Goal: Task Accomplishment & Management: Complete application form

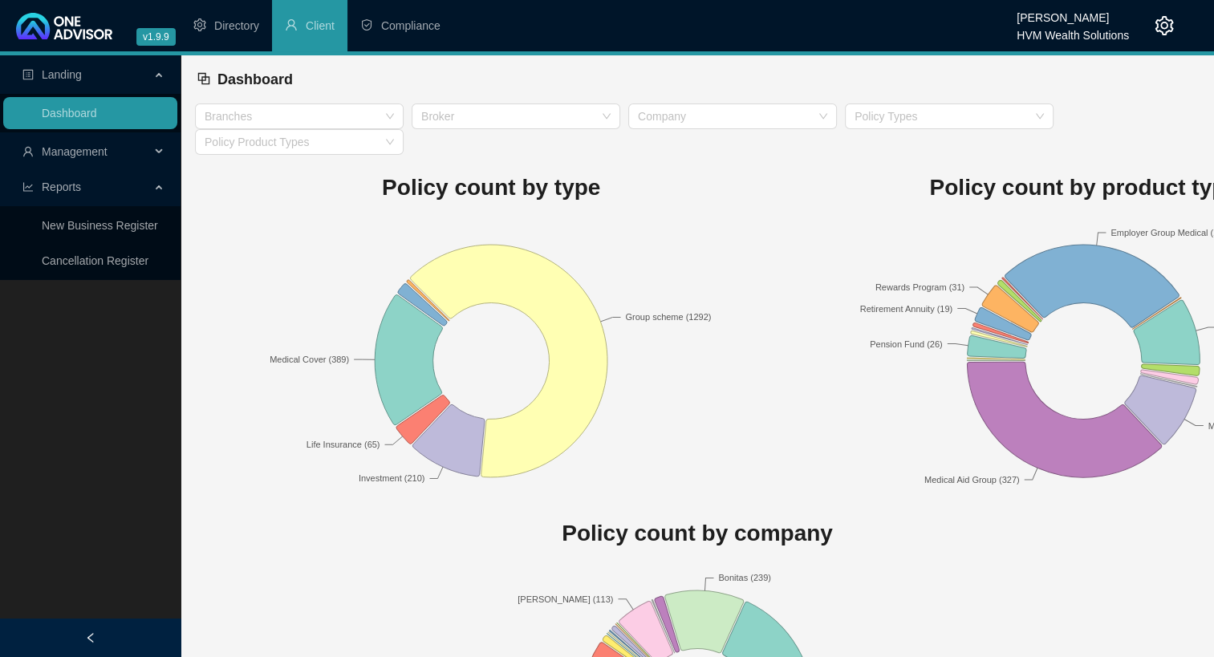
click at [83, 149] on span "Management" at bounding box center [75, 151] width 66 height 13
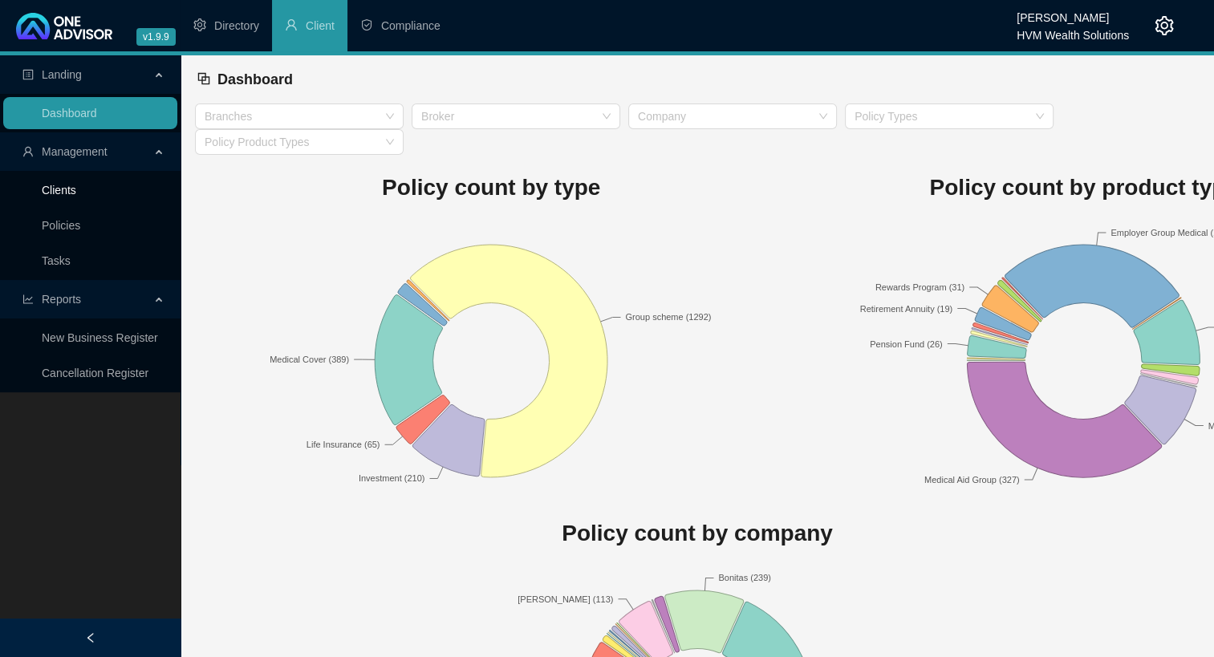
click at [69, 188] on link "Clients" at bounding box center [59, 190] width 35 height 13
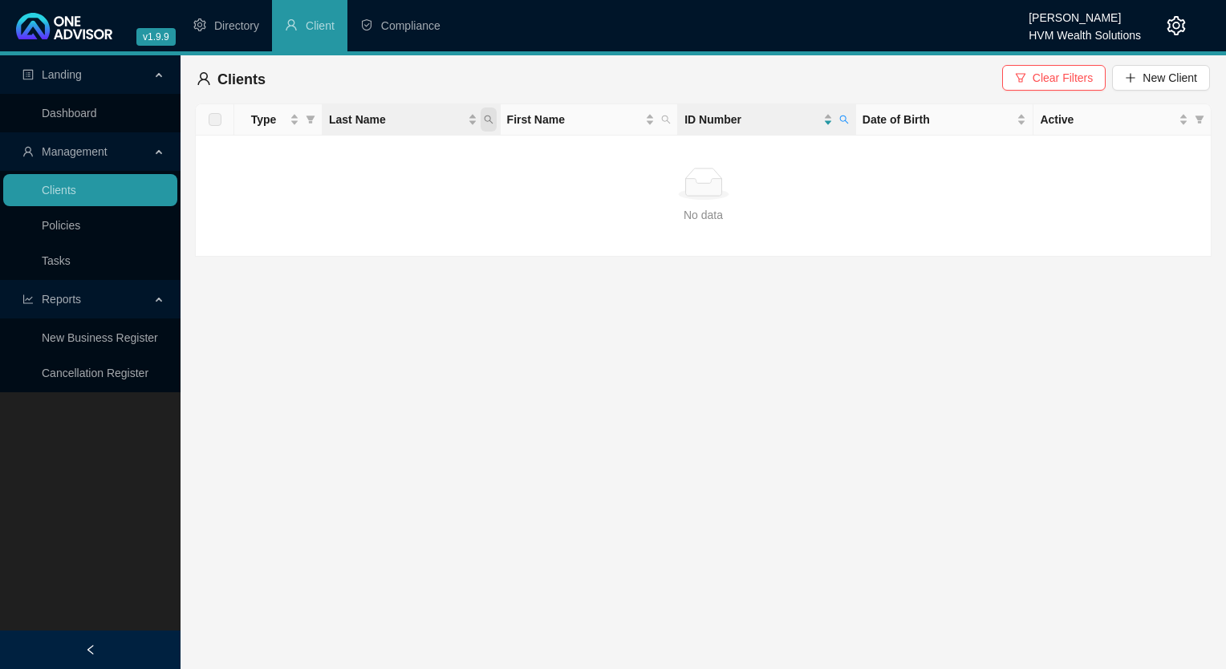
click at [494, 121] on span "Last Name" at bounding box center [489, 120] width 16 height 24
click at [440, 156] on input "text" at bounding box center [414, 154] width 151 height 26
type input "[PERSON_NAME]"
click at [401, 172] on div "[PERSON_NAME] Search Reset" at bounding box center [415, 167] width 164 height 64
click at [401, 173] on button "Search" at bounding box center [375, 182] width 72 height 19
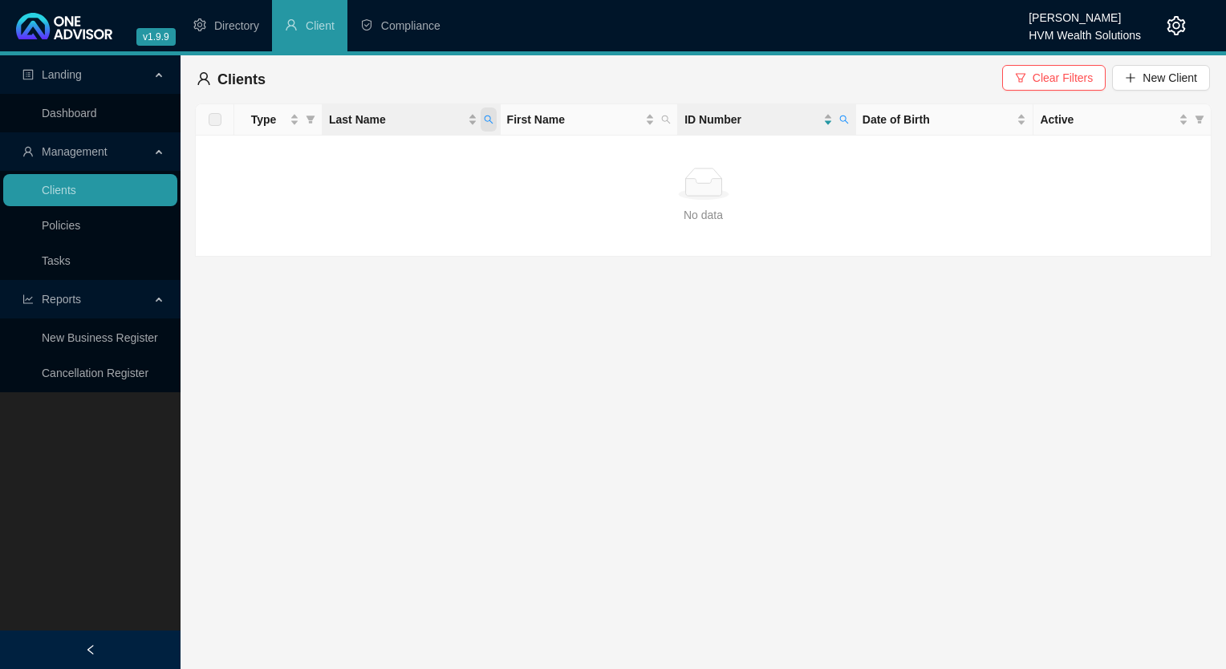
click at [481, 116] on span "Last Name" at bounding box center [489, 120] width 16 height 24
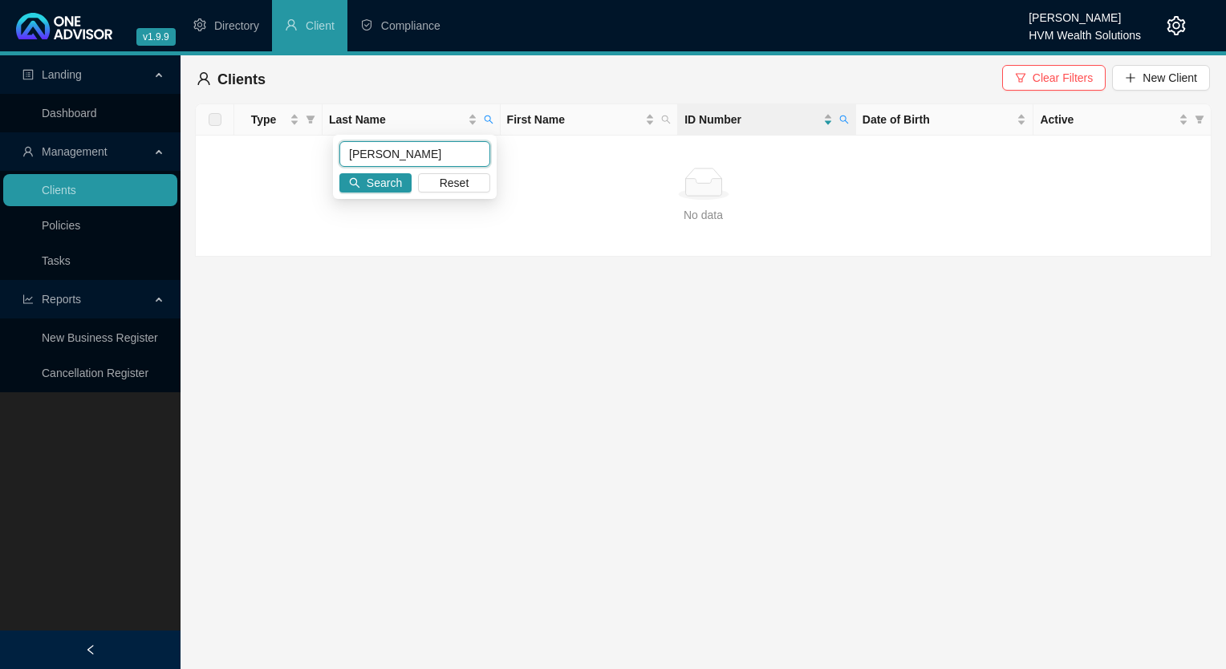
click at [384, 159] on input "[PERSON_NAME]" at bounding box center [414, 154] width 151 height 26
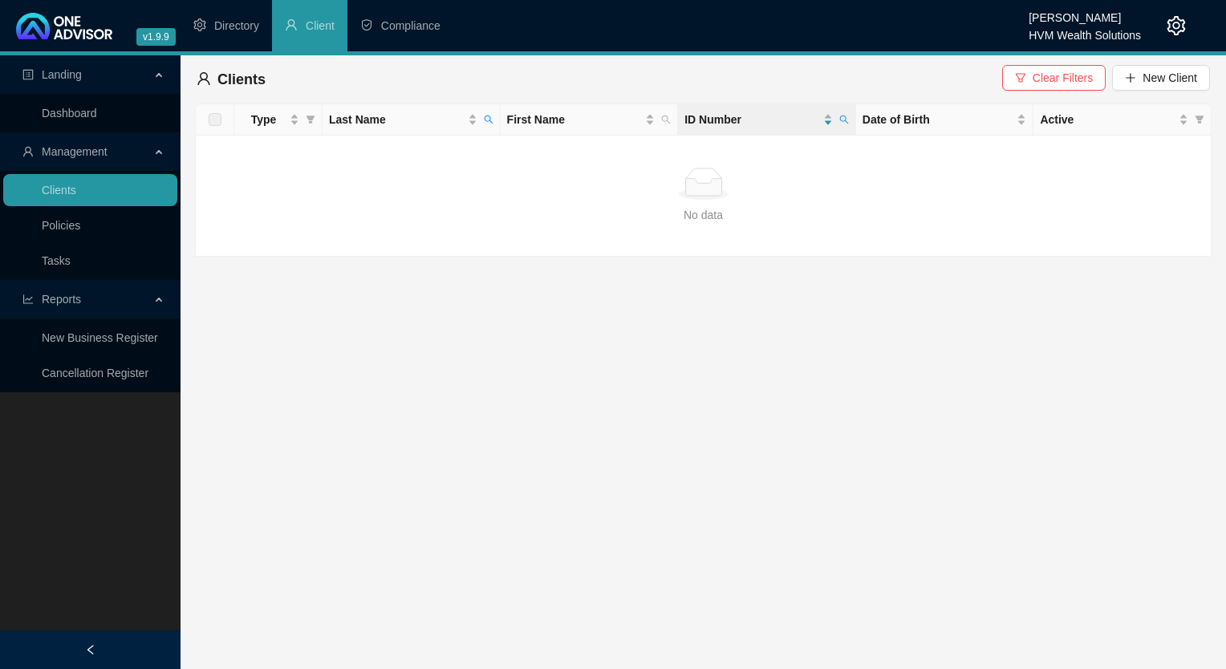
click at [1069, 85] on span "Clear Filters" at bounding box center [1063, 78] width 60 height 18
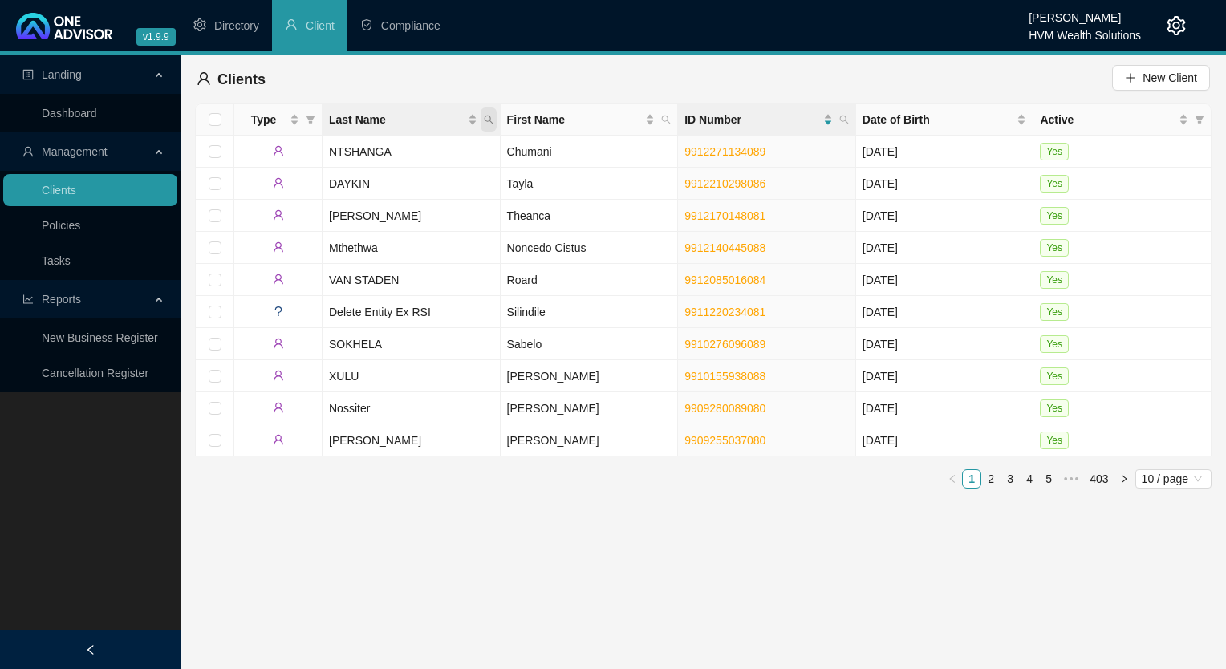
click at [488, 120] on icon "search" at bounding box center [488, 120] width 9 height 9
click at [394, 152] on input "text" at bounding box center [414, 154] width 151 height 26
type input "[PERSON_NAME]"
click at [383, 185] on span "Search" at bounding box center [384, 183] width 35 height 18
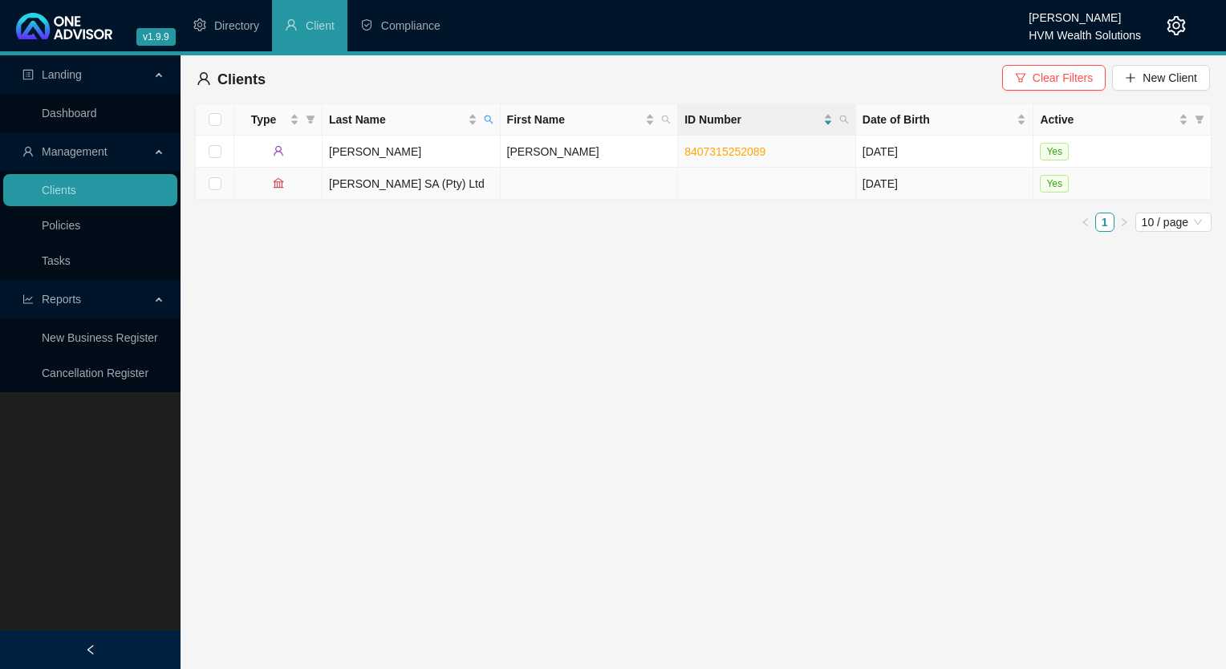
click at [386, 189] on td "[PERSON_NAME] SA (Pty) Ltd" at bounding box center [412, 184] width 178 height 32
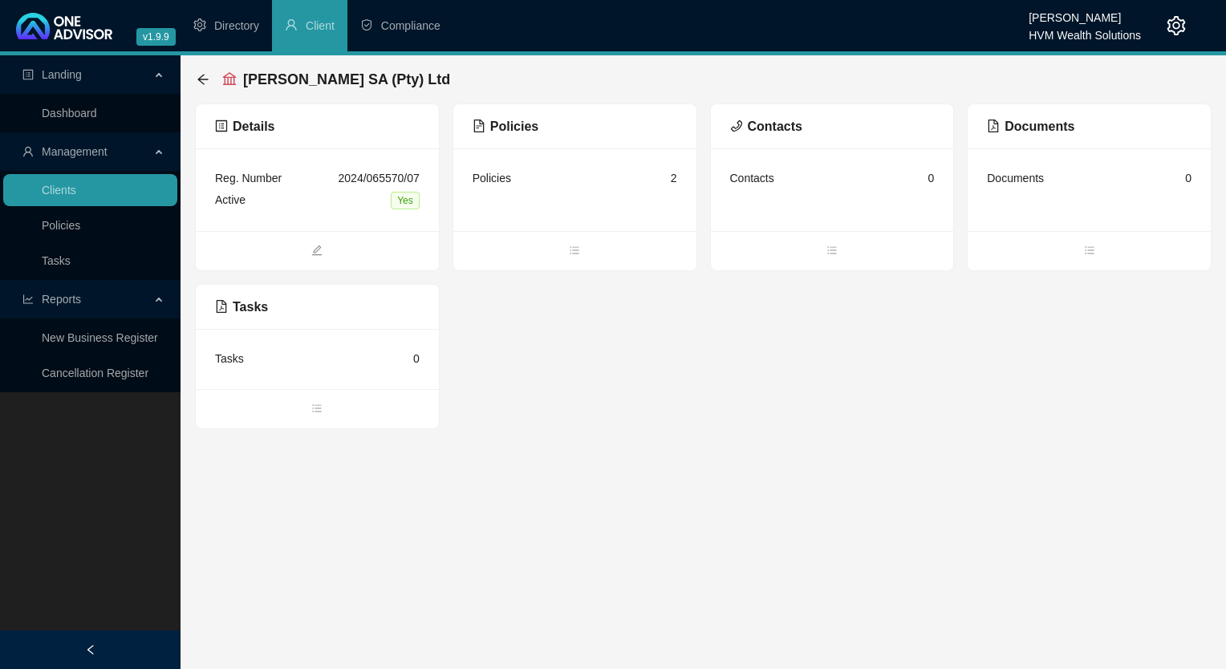
click at [516, 125] on span "Policies" at bounding box center [506, 127] width 66 height 14
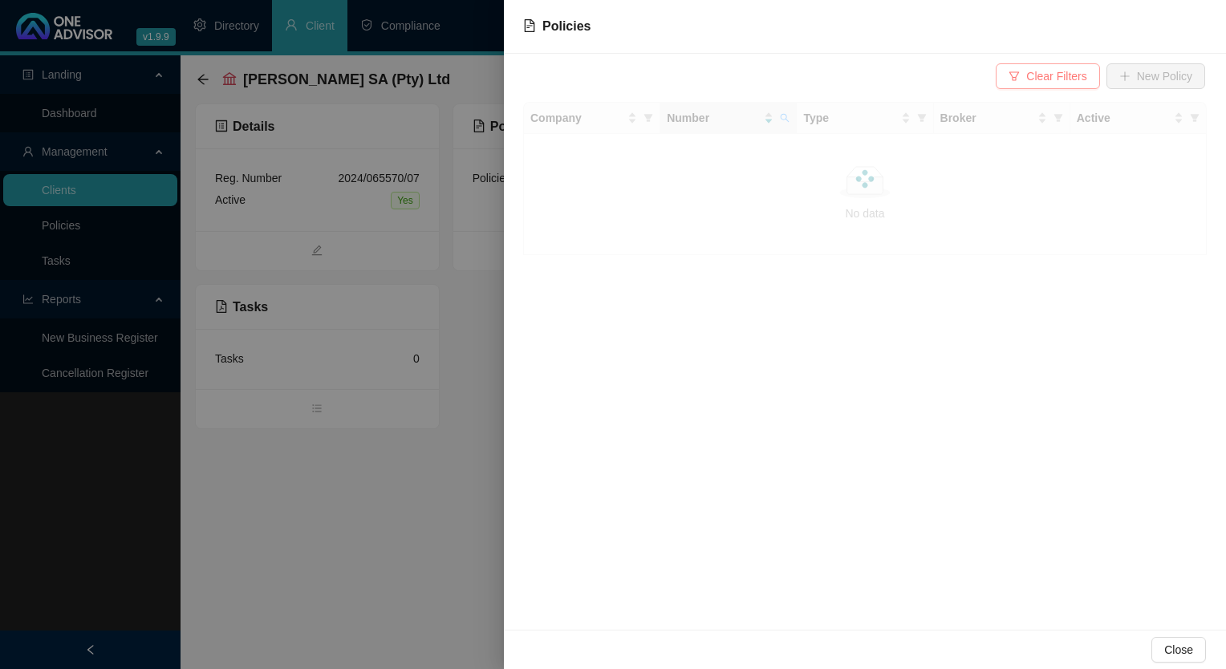
click at [1066, 75] on span "Clear Filters" at bounding box center [1056, 76] width 60 height 18
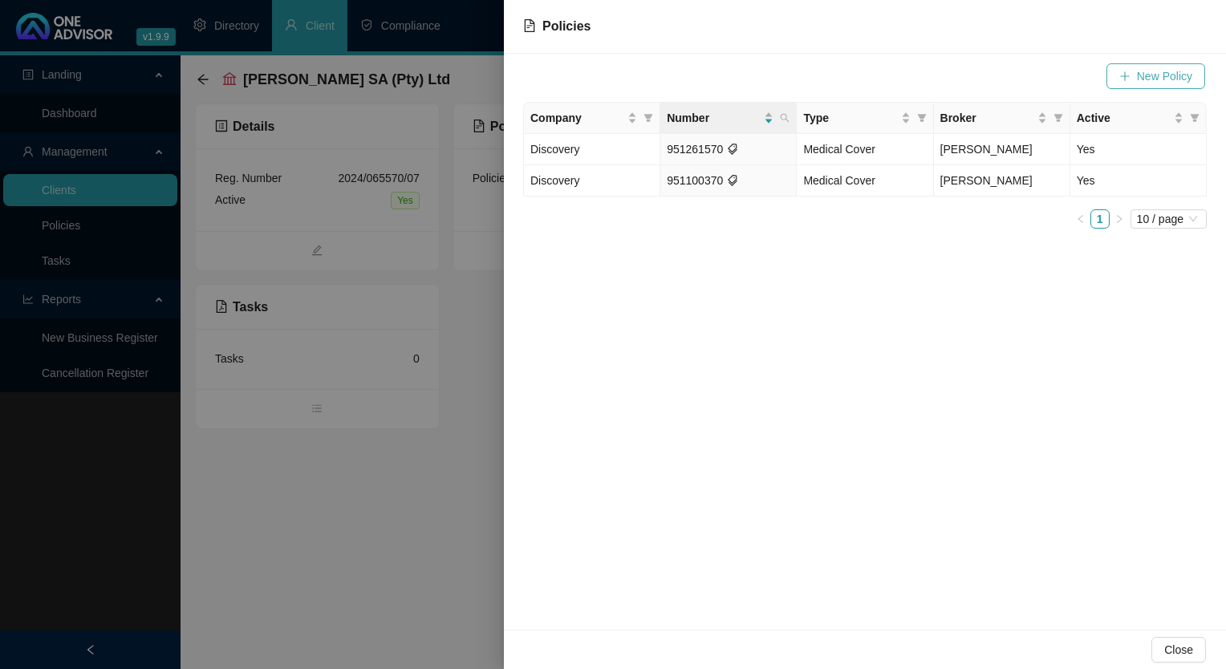
click at [1182, 76] on span "New Policy" at bounding box center [1164, 76] width 55 height 18
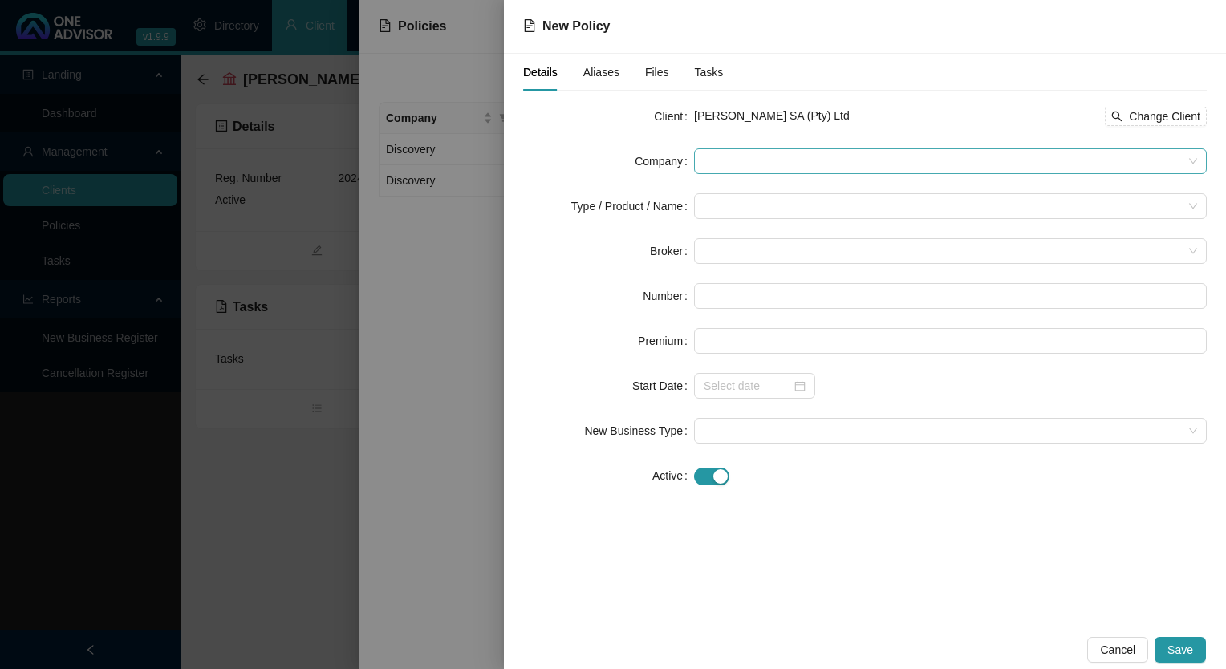
click at [741, 152] on span at bounding box center [951, 161] width 494 height 24
click at [777, 121] on span "[PERSON_NAME] SA (Pty) Ltd" at bounding box center [772, 115] width 156 height 13
click at [770, 155] on span at bounding box center [951, 161] width 494 height 24
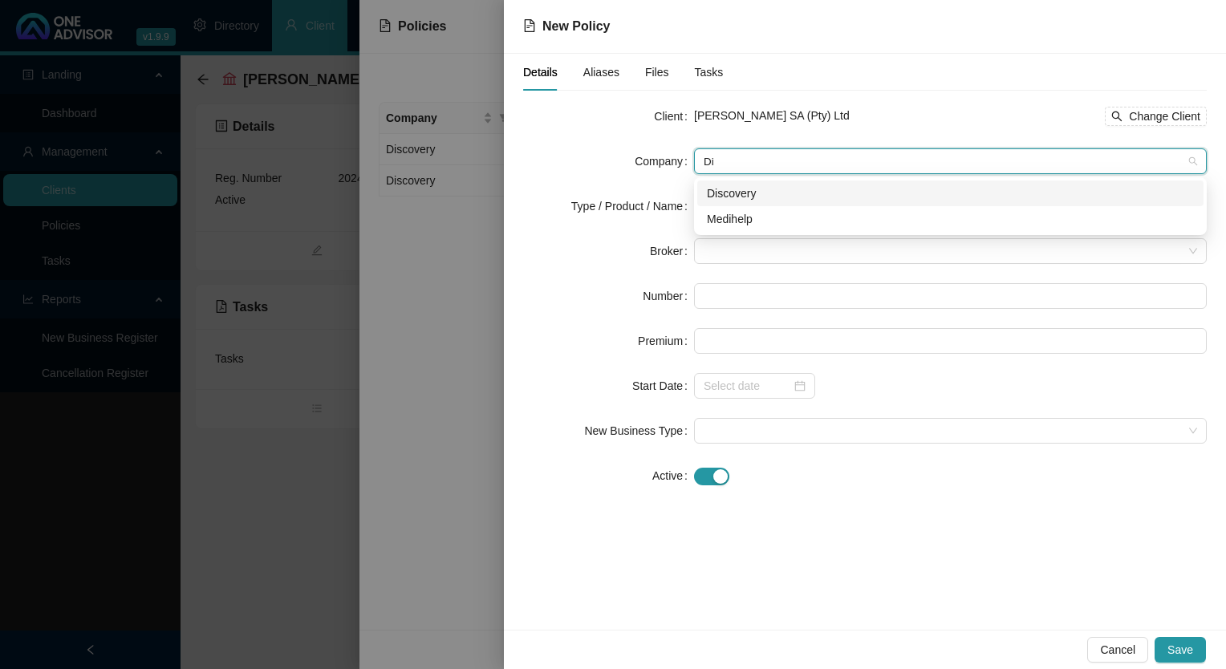
type input "Dis"
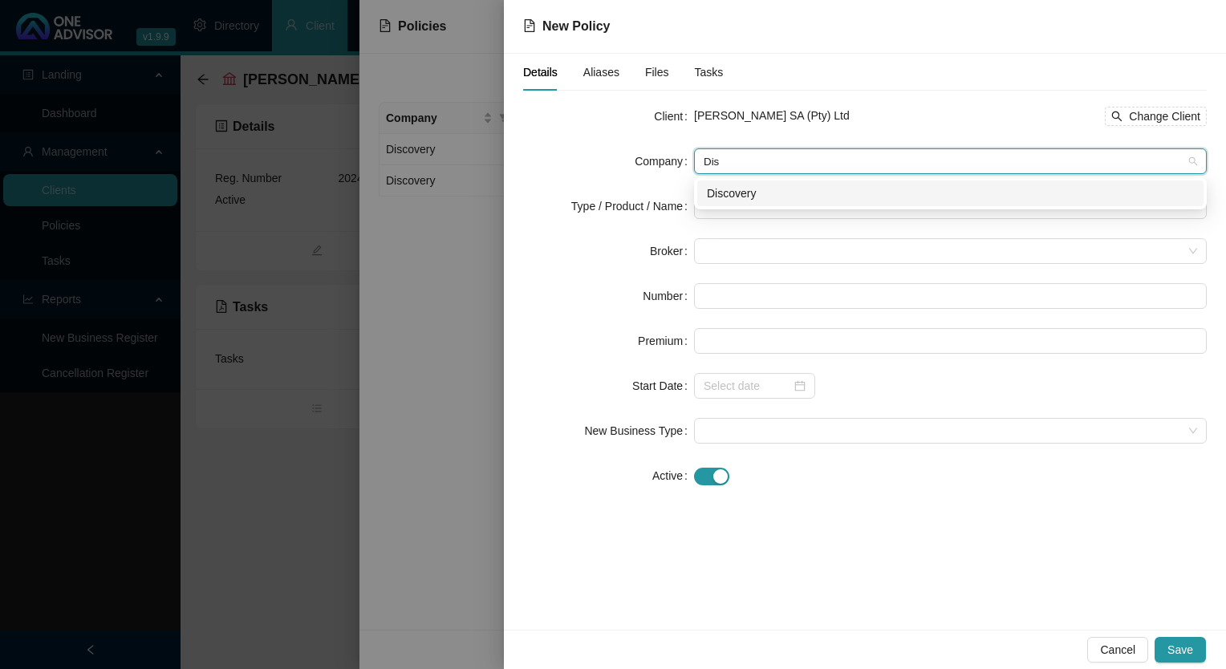
click at [765, 203] on div "Discovery" at bounding box center [950, 194] width 506 height 26
click at [750, 209] on input "search" at bounding box center [943, 206] width 479 height 24
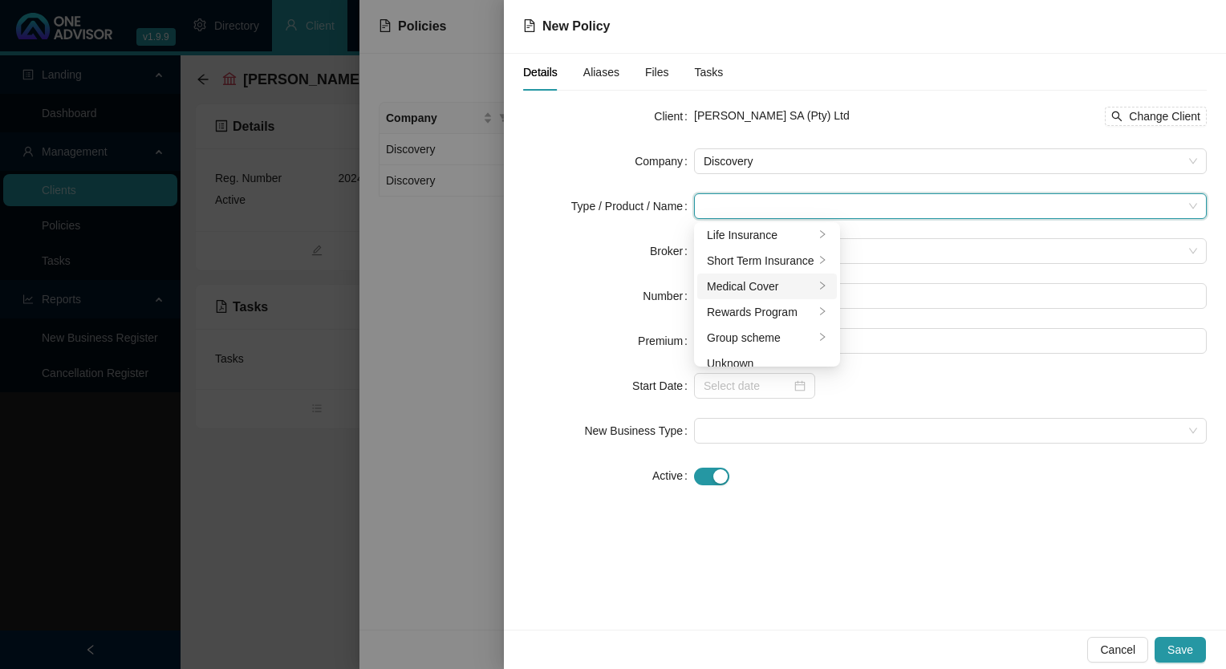
scroll to position [42, 0]
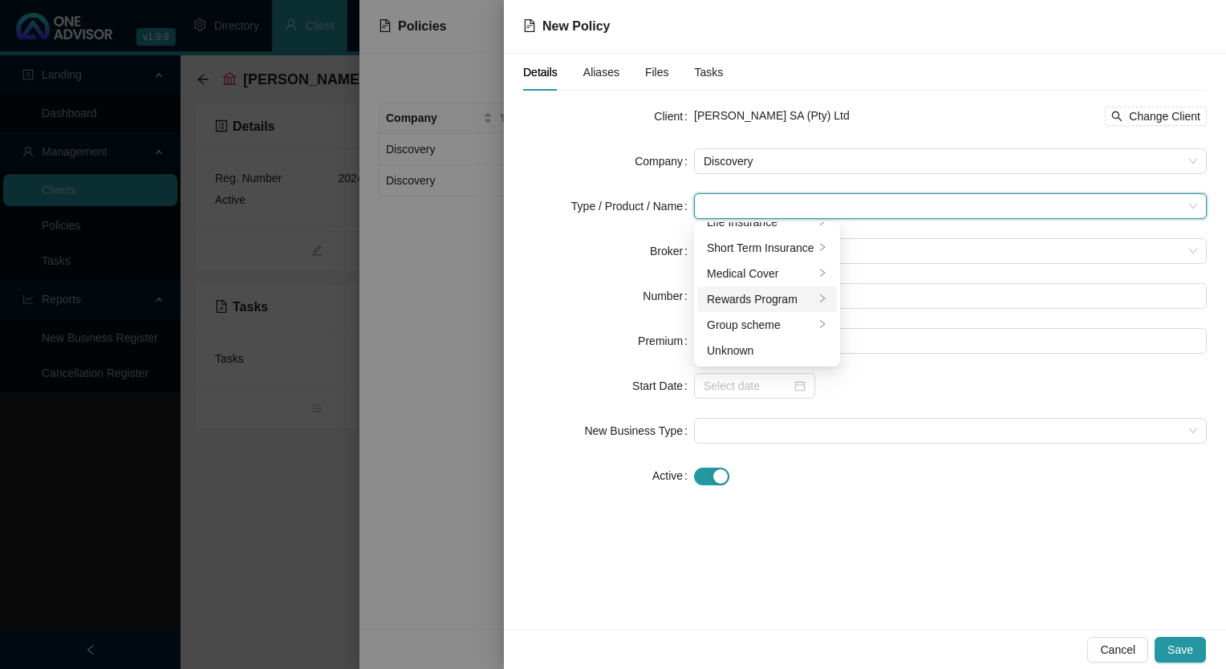
click at [734, 303] on div "Rewards Program" at bounding box center [761, 299] width 108 height 18
click at [865, 241] on div "Rewards Program" at bounding box center [899, 239] width 91 height 18
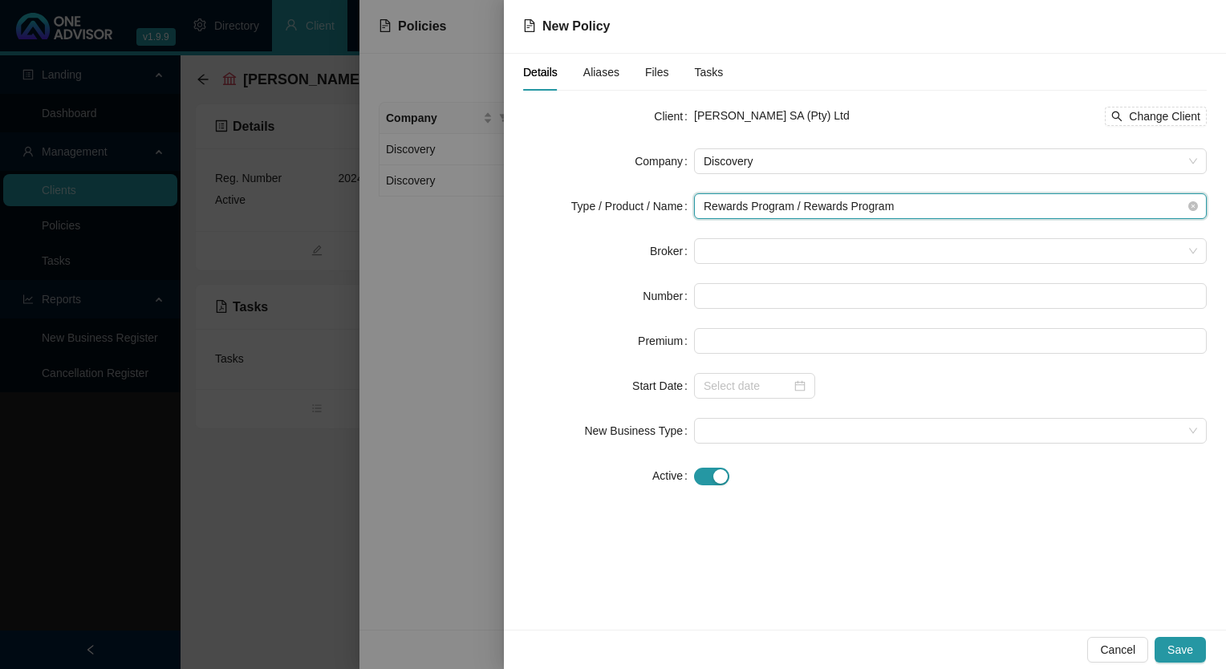
click at [754, 207] on span "Rewards Program / Rewards Program" at bounding box center [951, 206] width 494 height 24
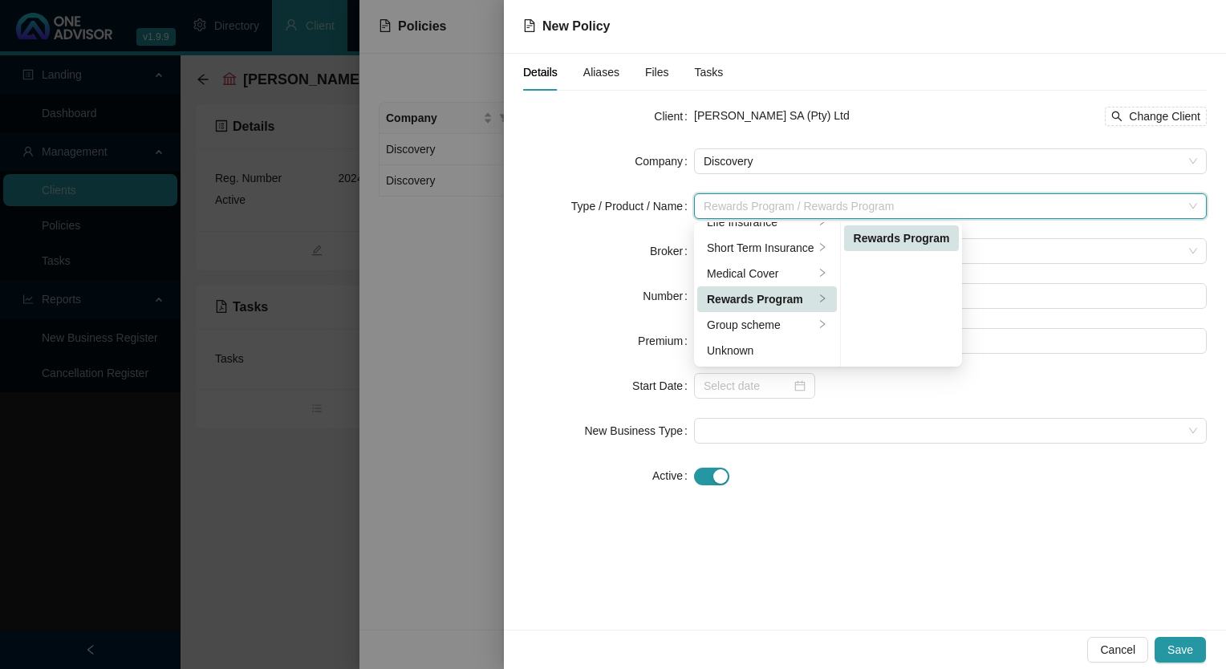
click at [1050, 537] on div "Details Aliases Files Tasks Client [PERSON_NAME] SA (Pty) Ltd Change Client Com…" at bounding box center [865, 342] width 722 height 576
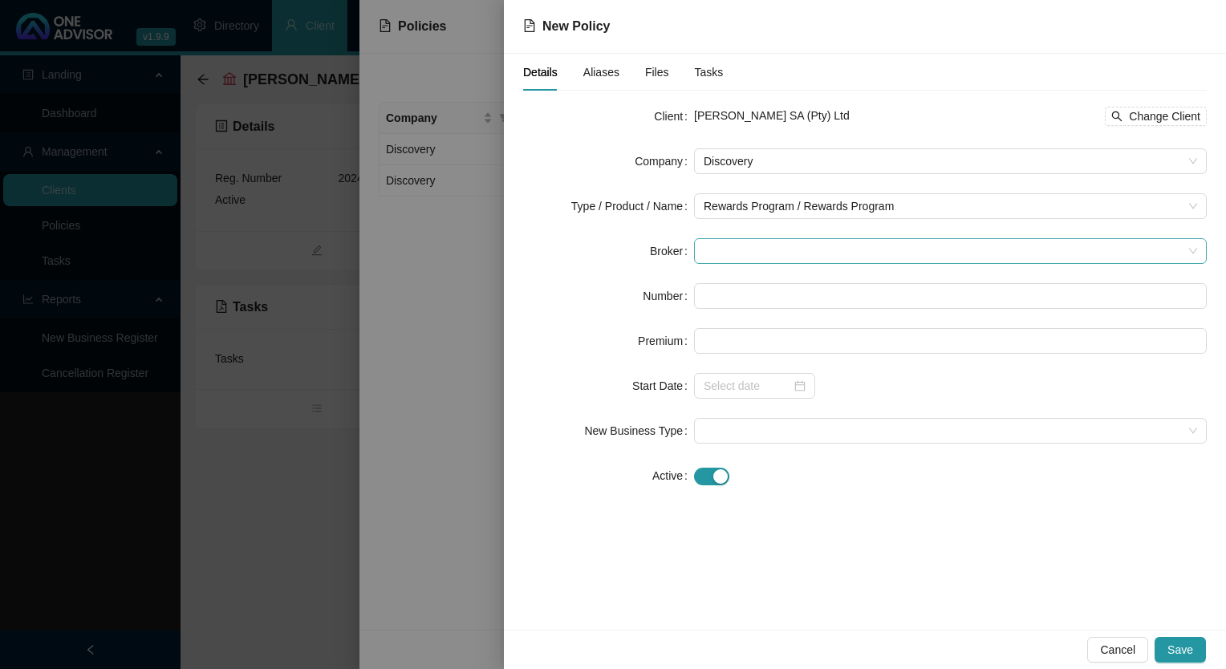
click at [780, 250] on span at bounding box center [951, 251] width 494 height 24
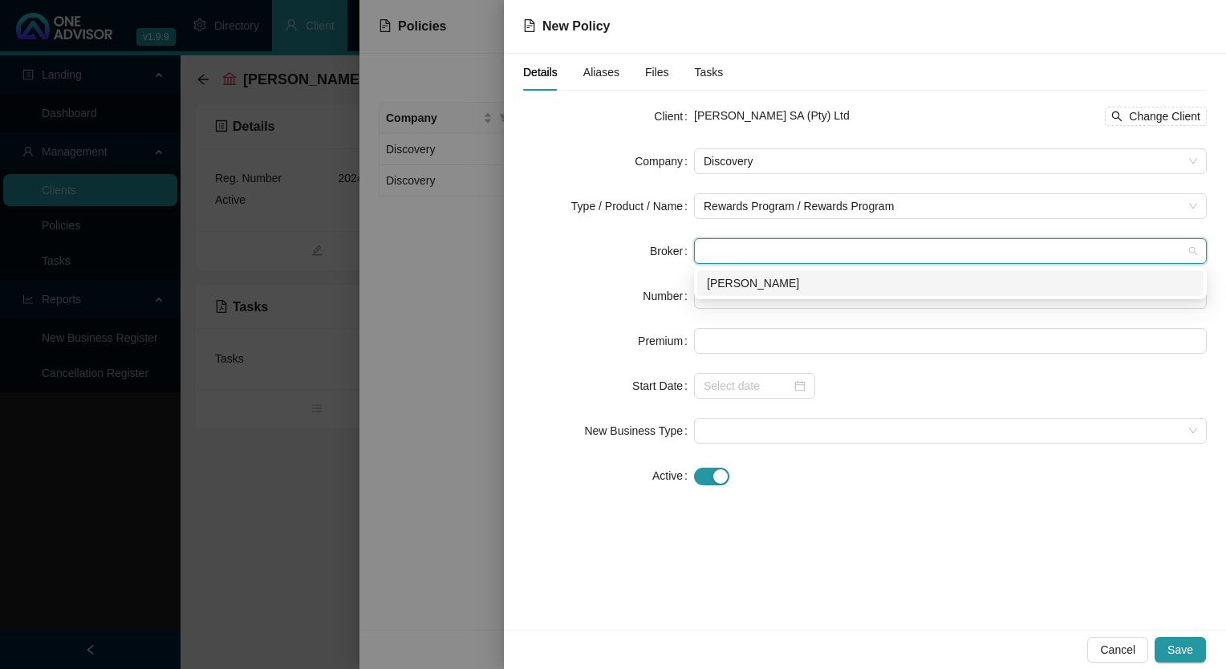
click at [778, 289] on div "[PERSON_NAME]" at bounding box center [950, 283] width 487 height 18
click at [761, 303] on input "text" at bounding box center [950, 296] width 513 height 26
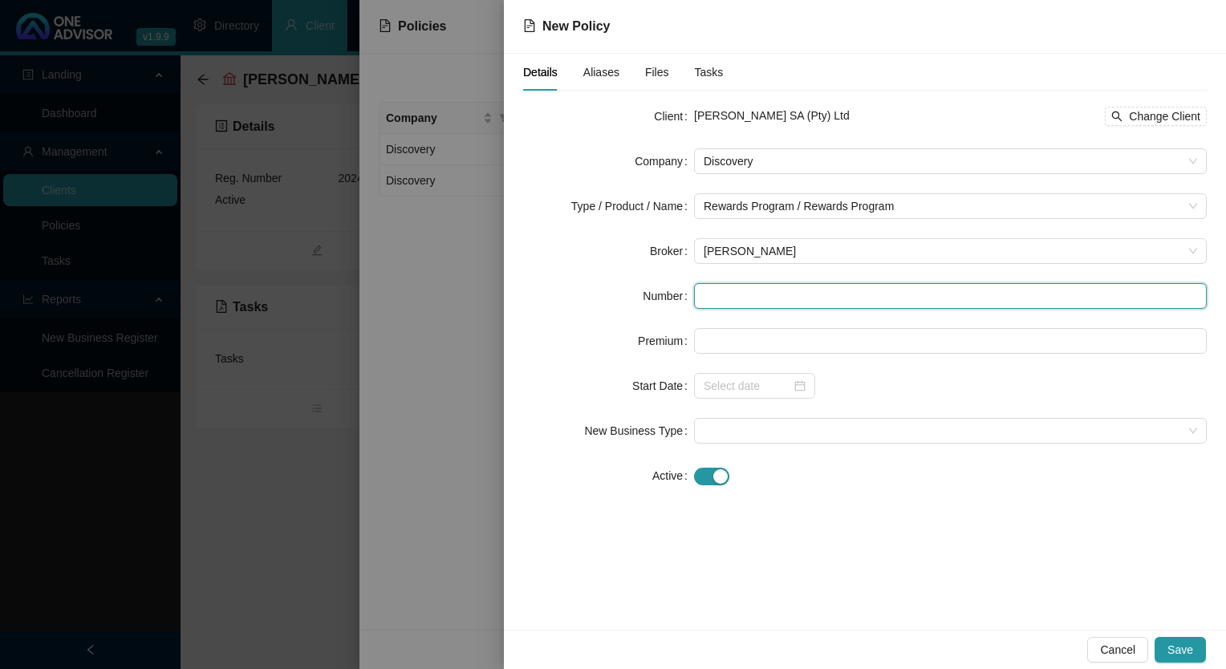
click at [751, 305] on input "text" at bounding box center [950, 296] width 513 height 26
paste input "9534742"
type input "9534742"
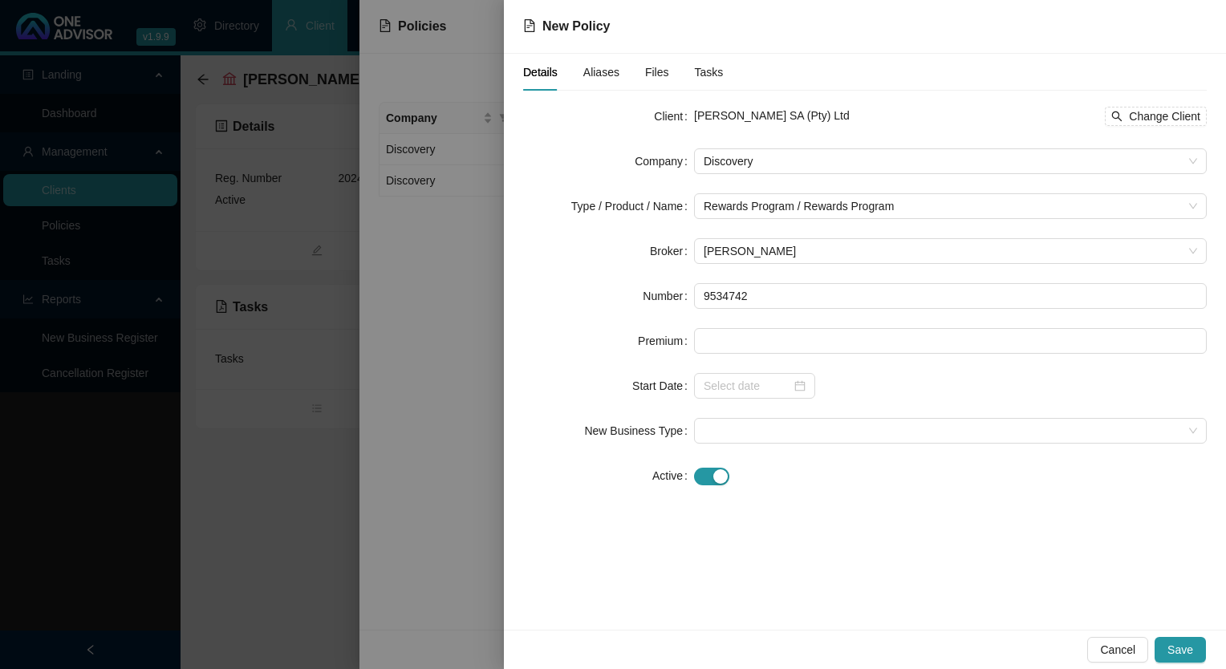
click at [750, 316] on form "Client [PERSON_NAME] SA (Pty) Ltd Change Client Company Discovery Type / Produc…" at bounding box center [865, 296] width 684 height 385
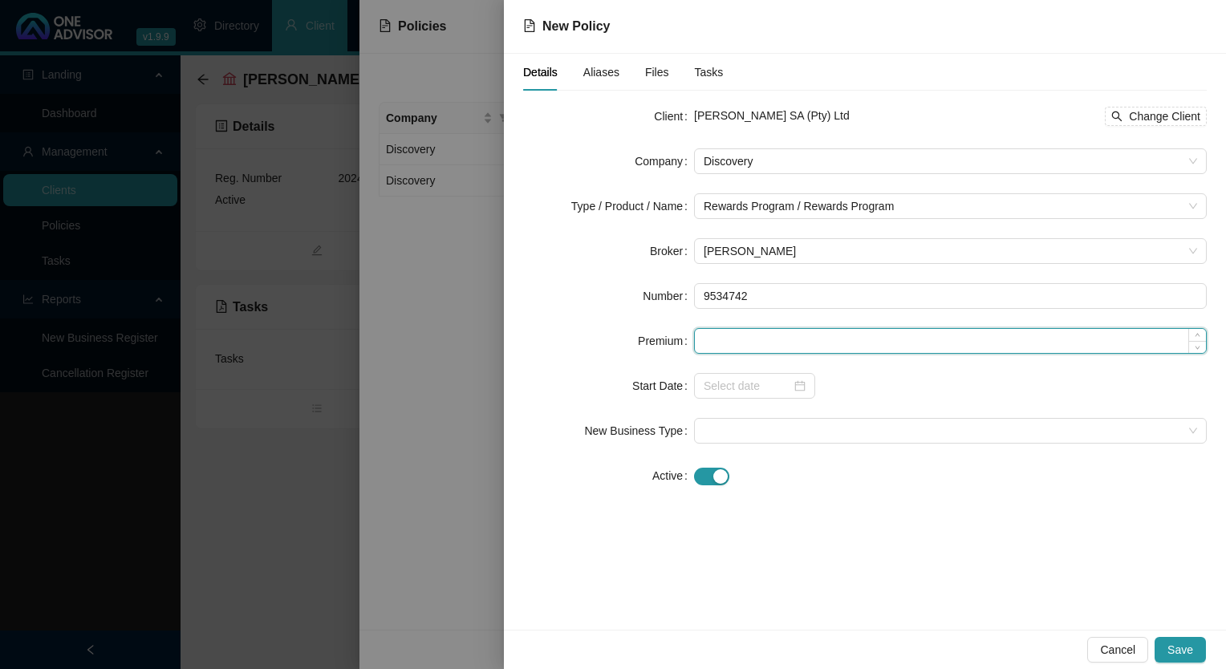
click at [761, 349] on input at bounding box center [950, 341] width 511 height 24
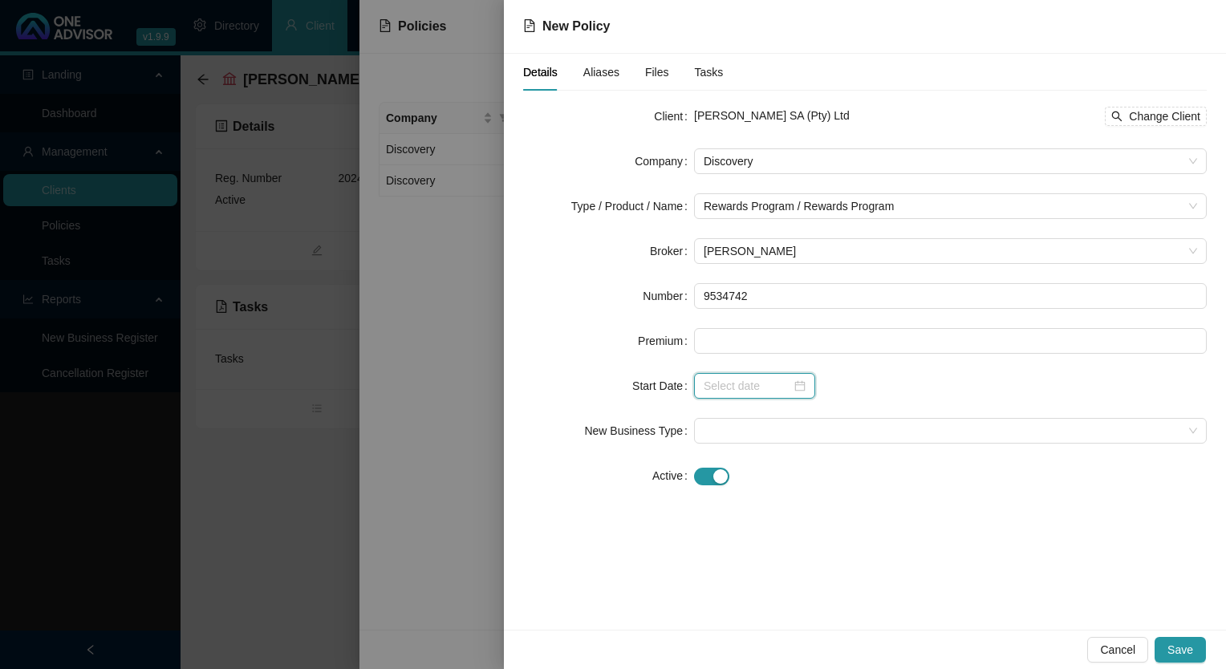
click at [752, 393] on input at bounding box center [747, 386] width 87 height 18
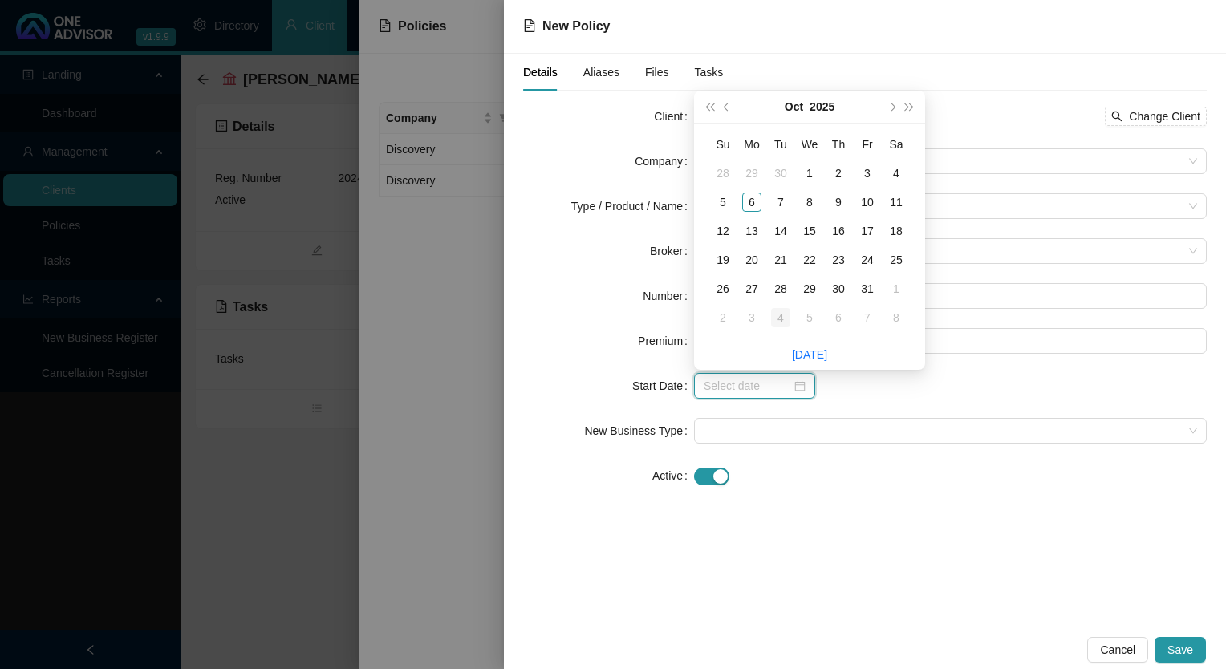
type input "[DATE]"
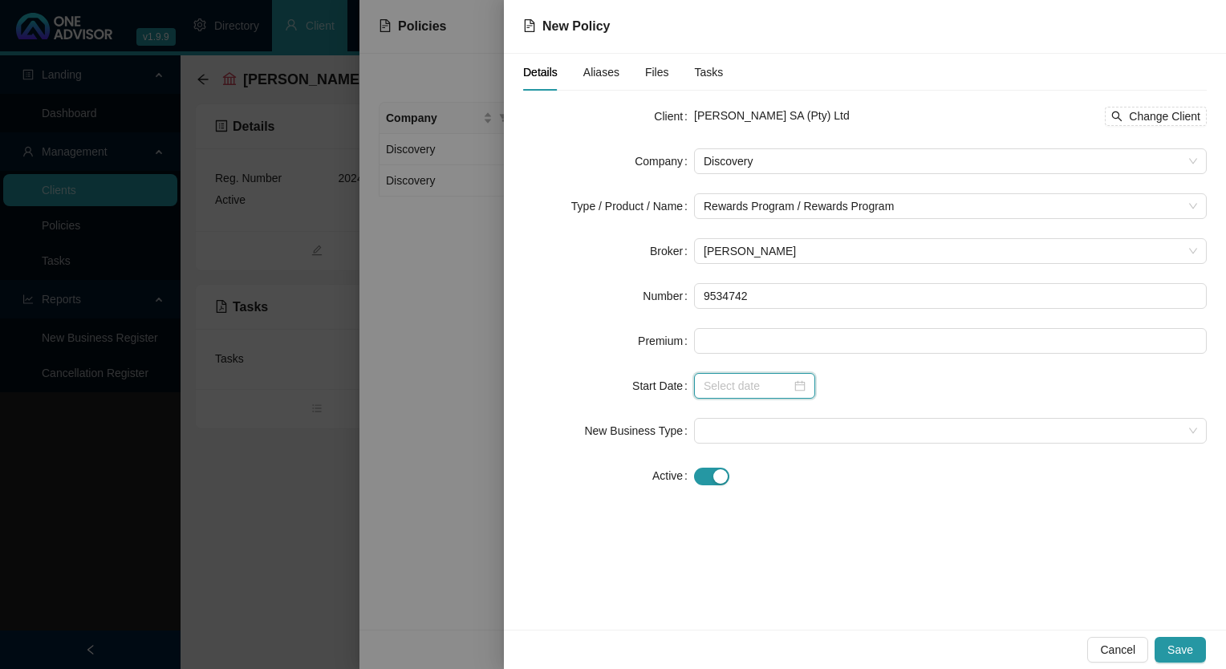
click at [737, 382] on input at bounding box center [747, 386] width 87 height 18
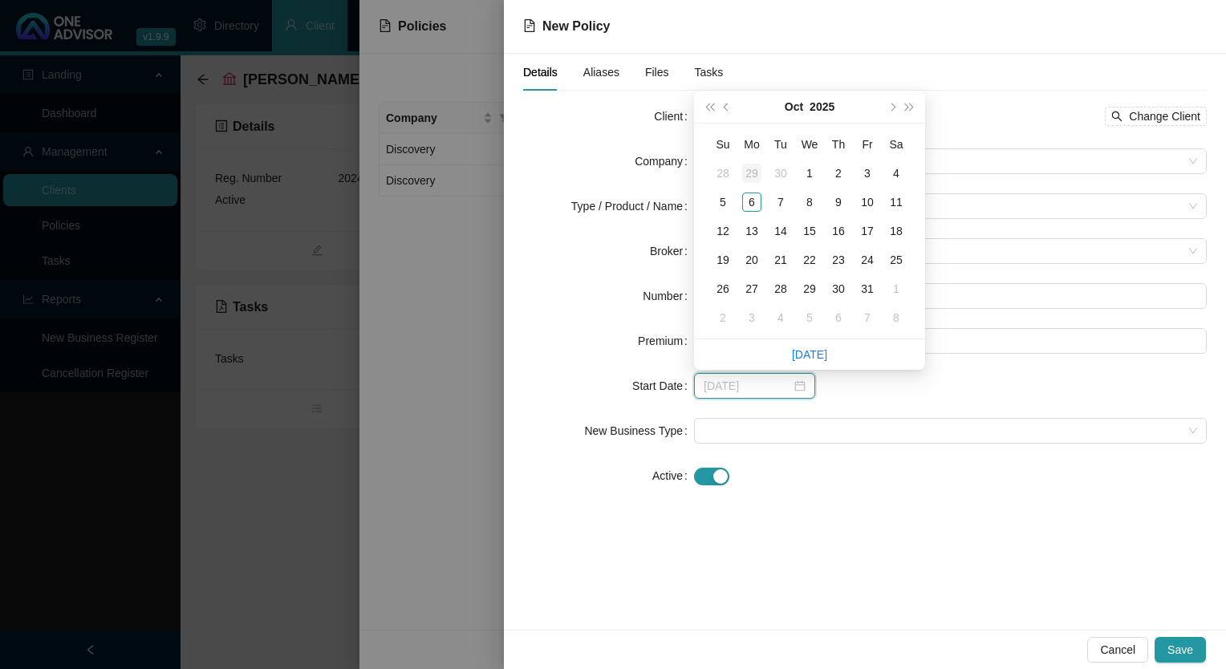
type input "[DATE]"
click at [811, 182] on div "1" at bounding box center [809, 173] width 19 height 19
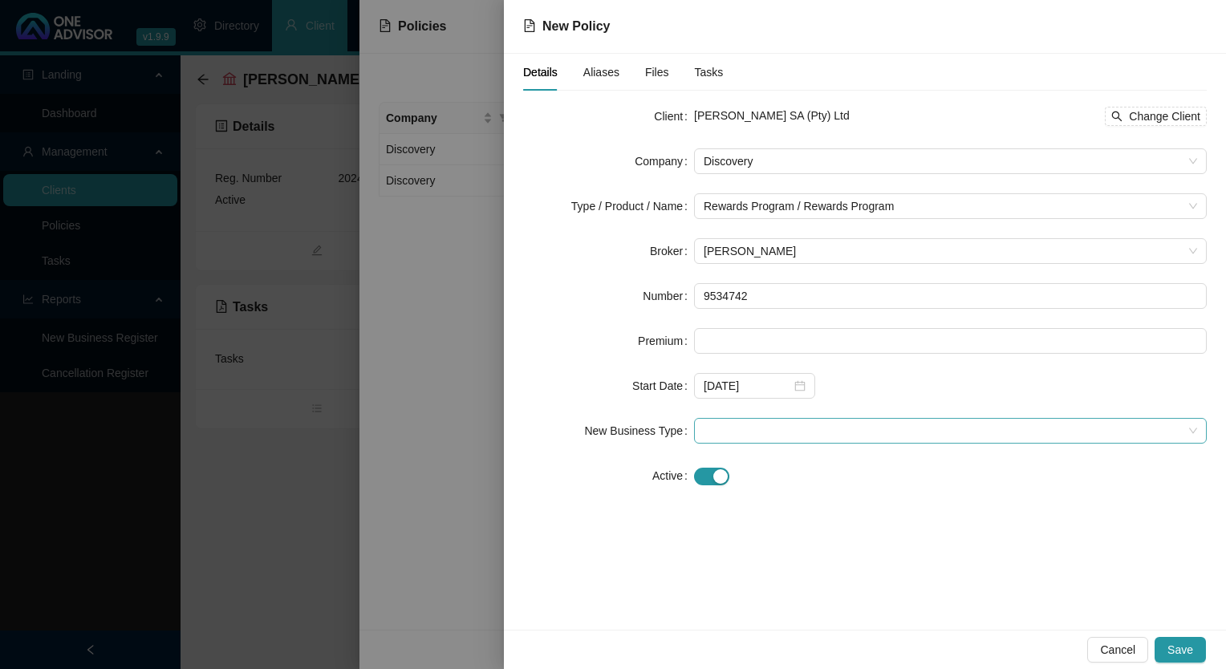
click at [827, 425] on span at bounding box center [951, 431] width 494 height 24
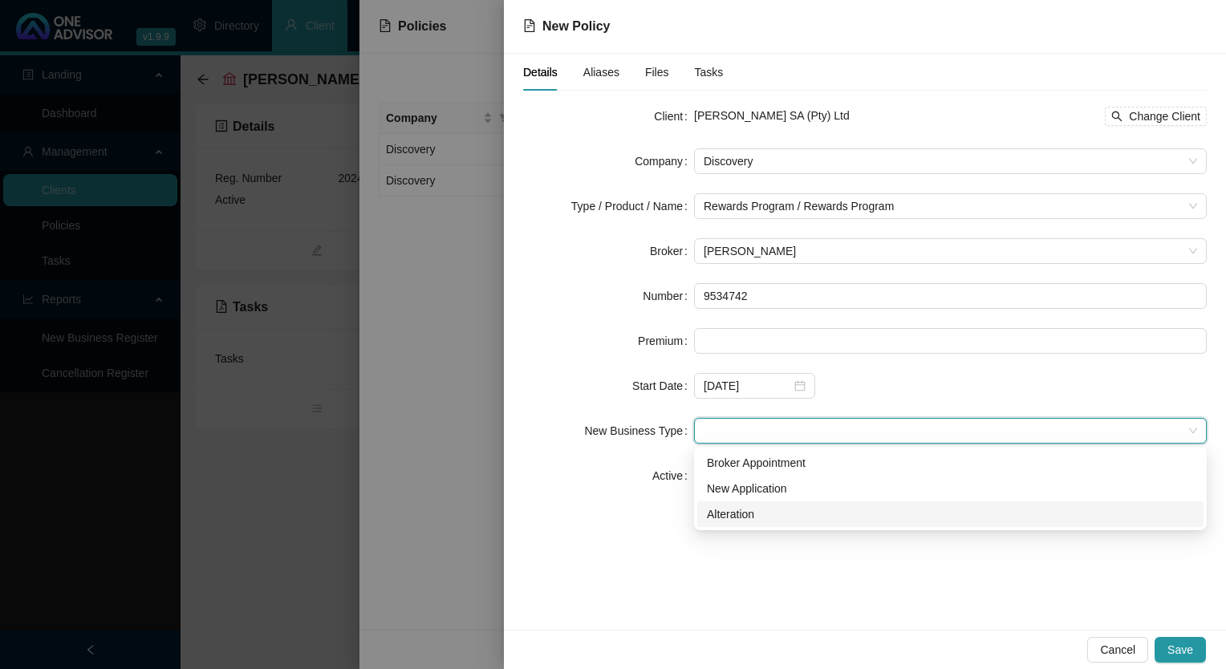
click at [912, 620] on div "Details Aliases Files Tasks Client [PERSON_NAME] SA (Pty) Ltd Change Client Com…" at bounding box center [865, 342] width 722 height 576
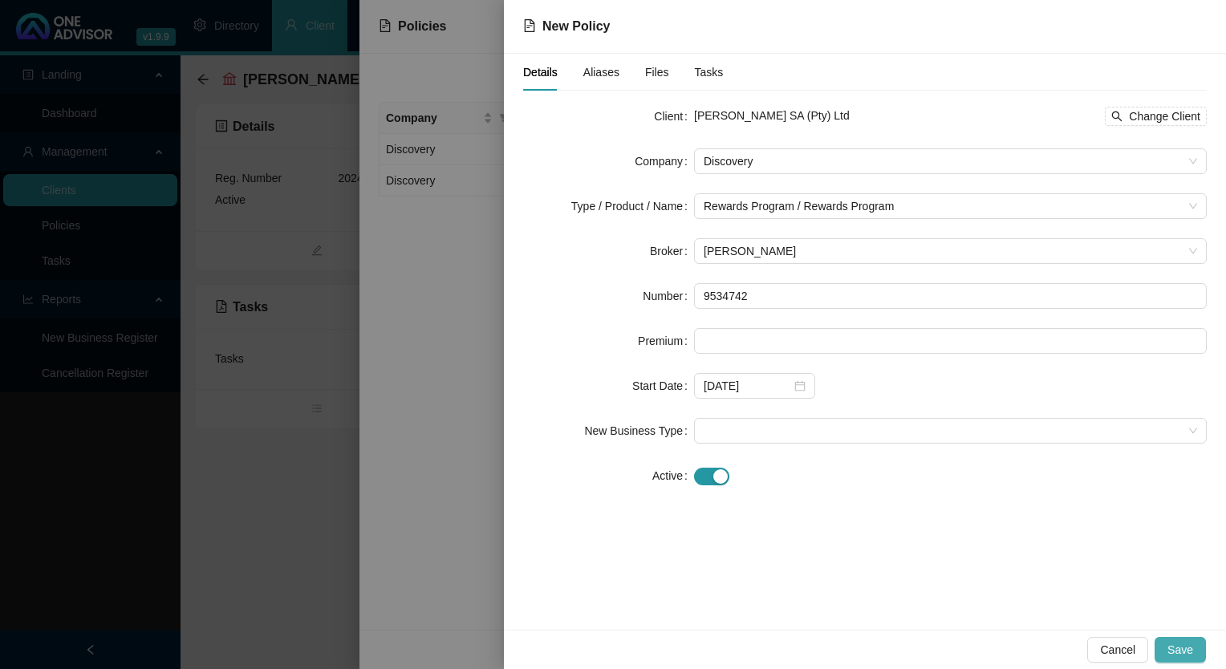
click at [1172, 647] on span "Save" at bounding box center [1181, 650] width 26 height 18
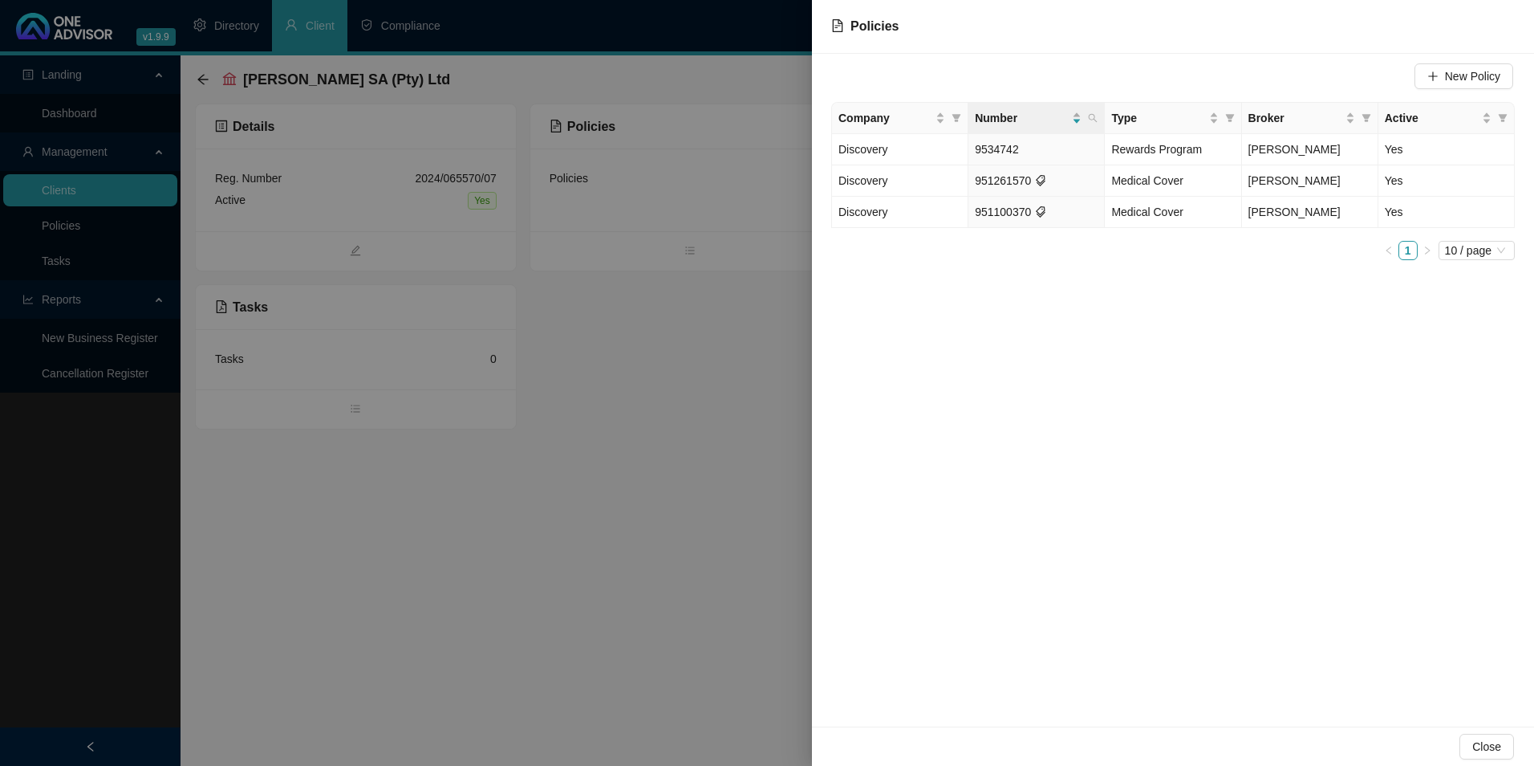
click at [116, 193] on div at bounding box center [767, 383] width 1534 height 766
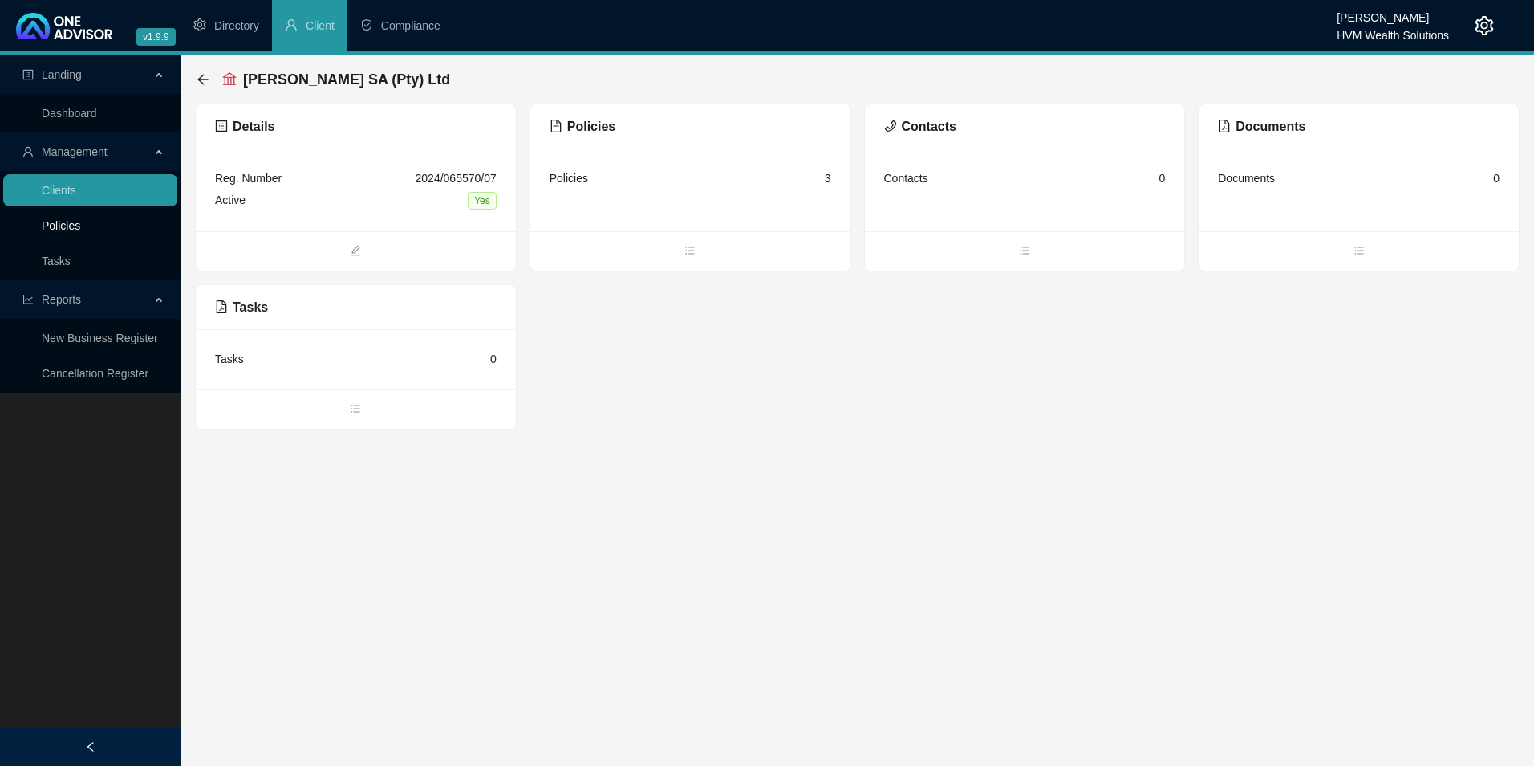
click at [67, 228] on link "Policies" at bounding box center [61, 225] width 39 height 13
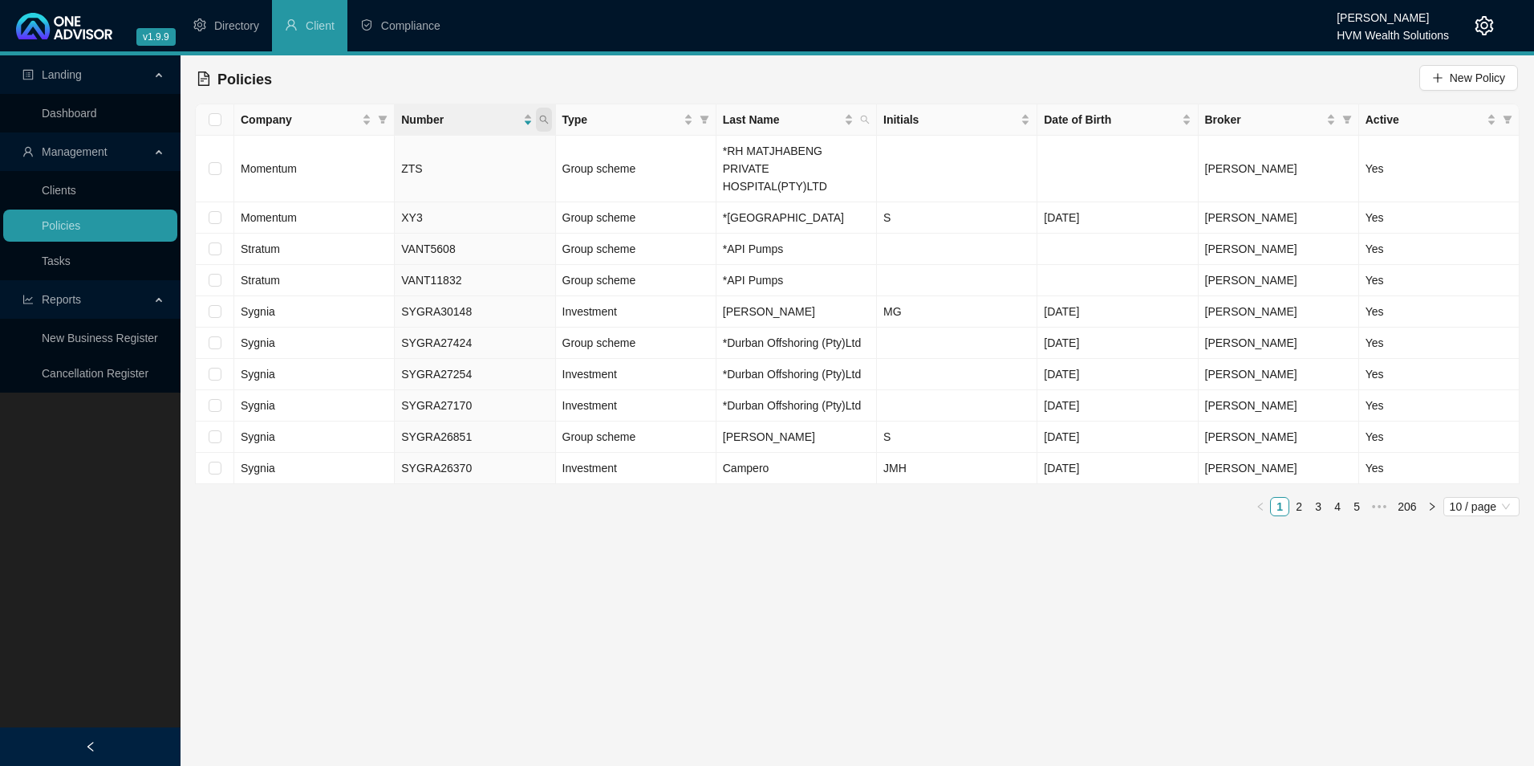
click at [544, 120] on icon "search" at bounding box center [544, 120] width 10 height 10
click at [452, 158] on input "text" at bounding box center [469, 154] width 151 height 26
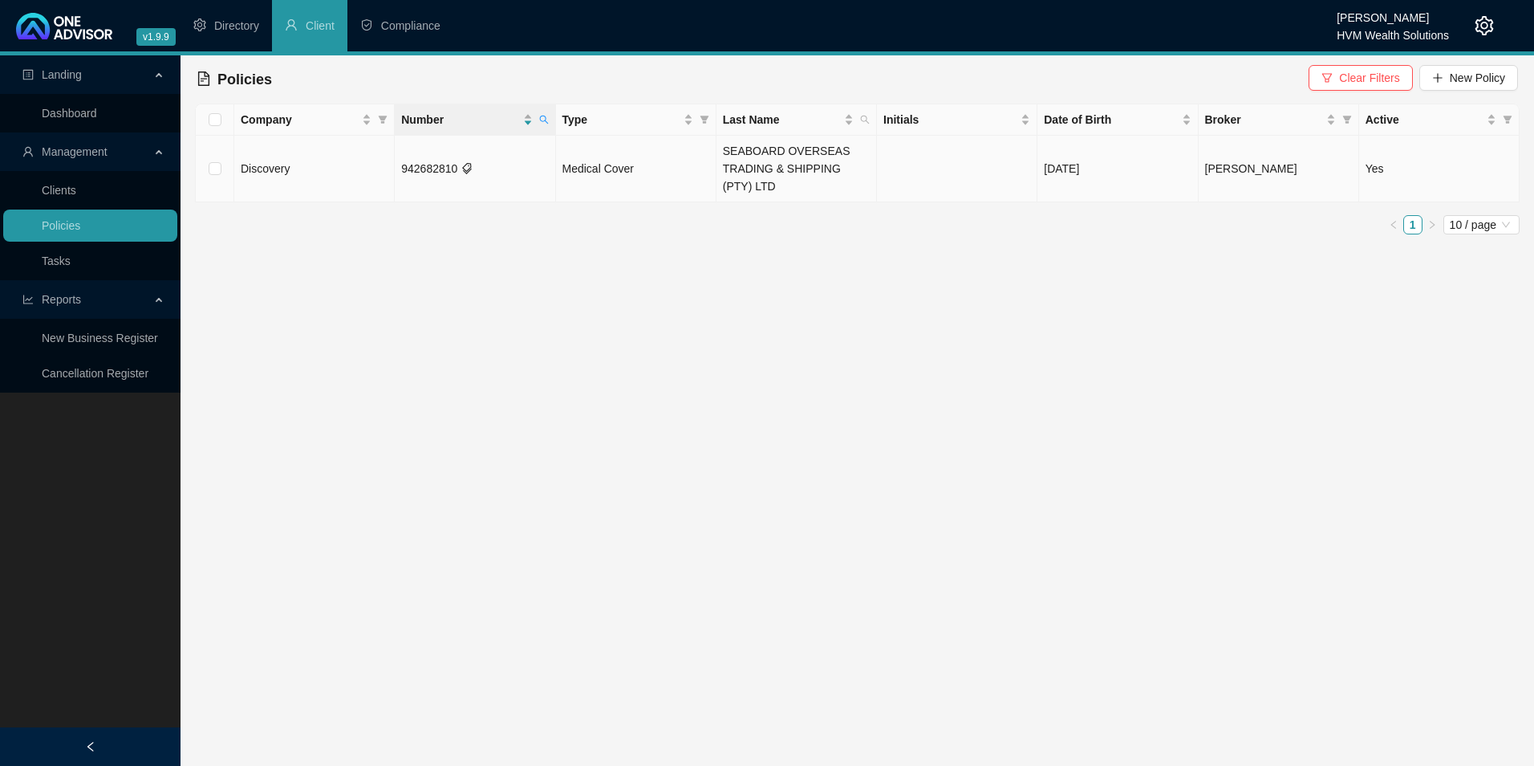
click at [466, 174] on td "942682810" at bounding box center [475, 169] width 160 height 67
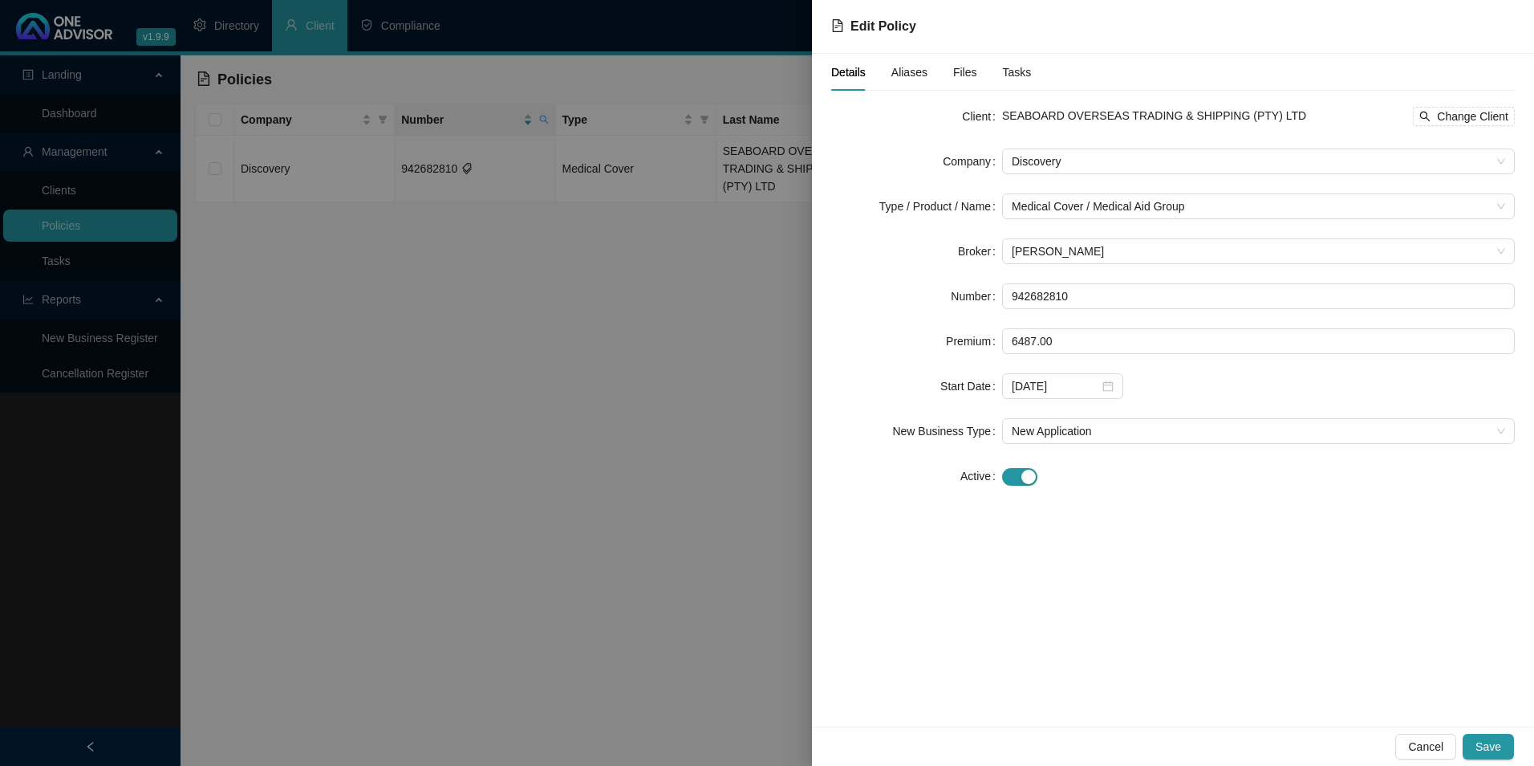
click at [902, 80] on div "Aliases" at bounding box center [910, 72] width 36 height 18
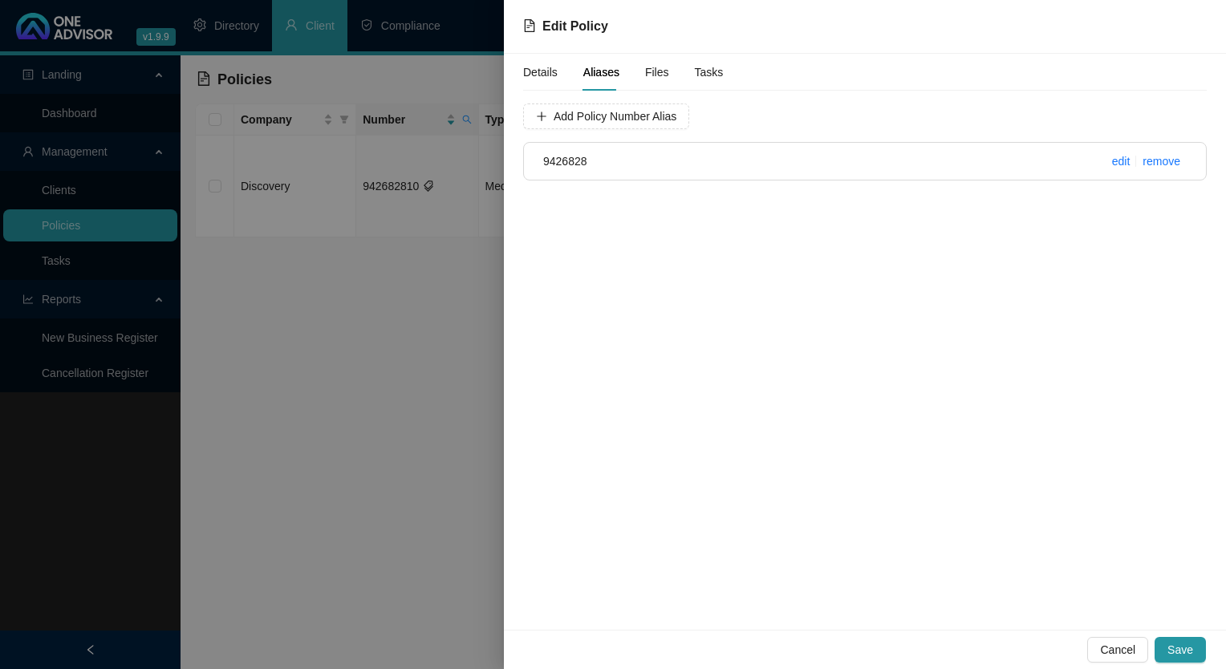
click at [109, 221] on div at bounding box center [613, 334] width 1226 height 669
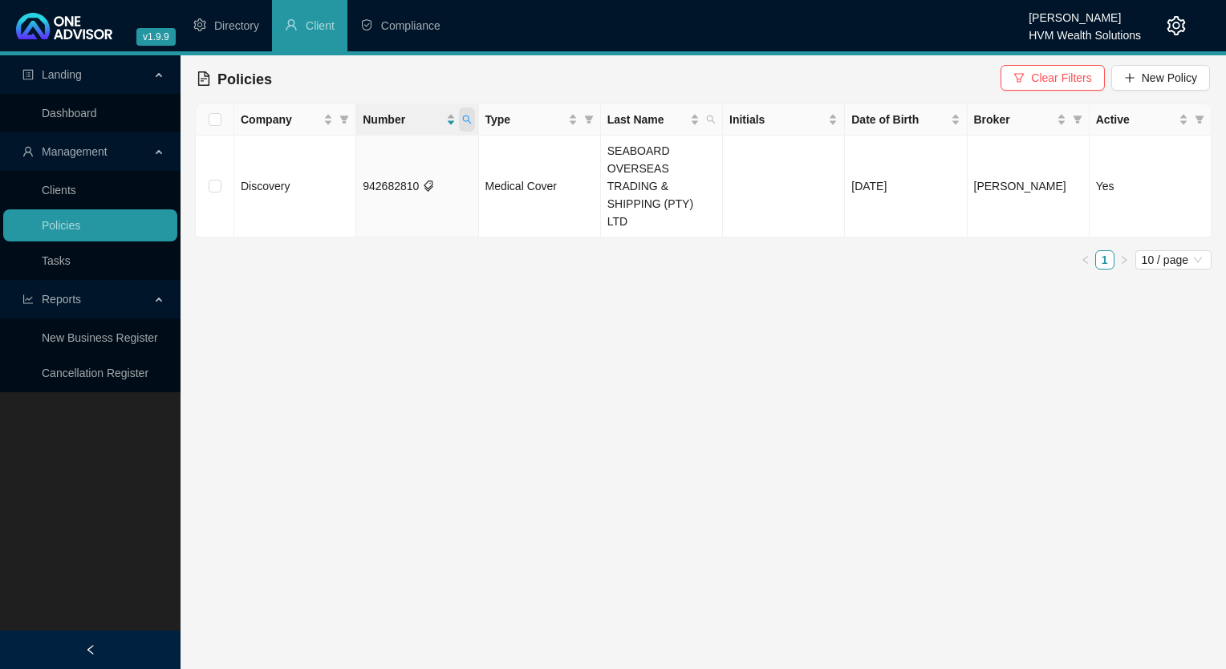
click at [472, 117] on span at bounding box center [467, 120] width 16 height 24
drag, startPoint x: 387, startPoint y: 152, endPoint x: 308, endPoint y: 152, distance: 78.6
click at [308, 152] on body "v1.9.9 [PERSON_NAME] HVM Wealth Solutions Directory Client Compliance Landing D…" at bounding box center [613, 334] width 1226 height 669
paste input "95347423"
click at [373, 181] on span "Search" at bounding box center [362, 183] width 35 height 18
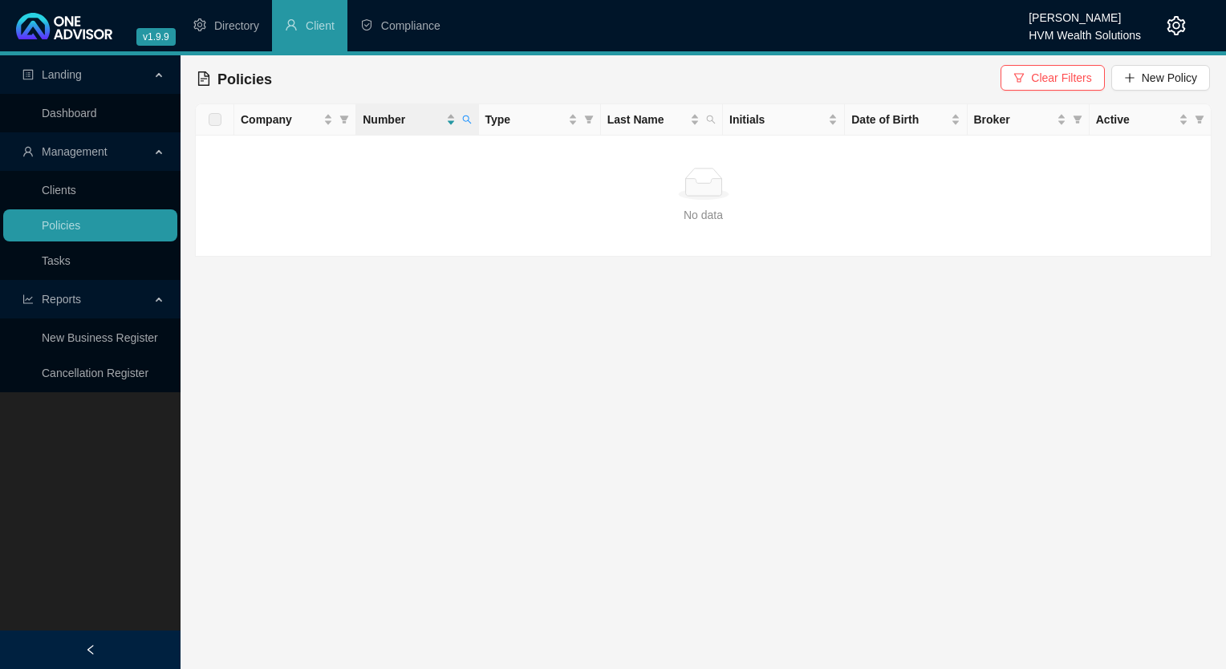
click at [457, 119] on div "Number" at bounding box center [417, 120] width 108 height 18
click at [462, 120] on icon "search" at bounding box center [467, 120] width 10 height 10
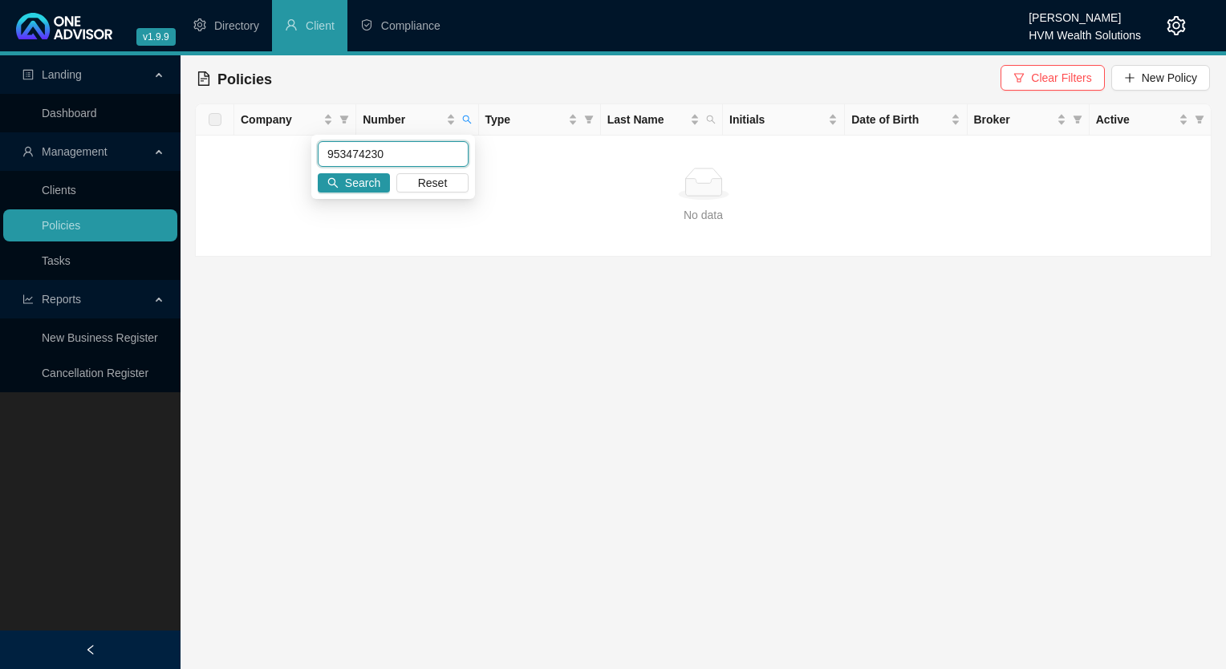
click at [348, 155] on input "953474230" at bounding box center [393, 154] width 151 height 26
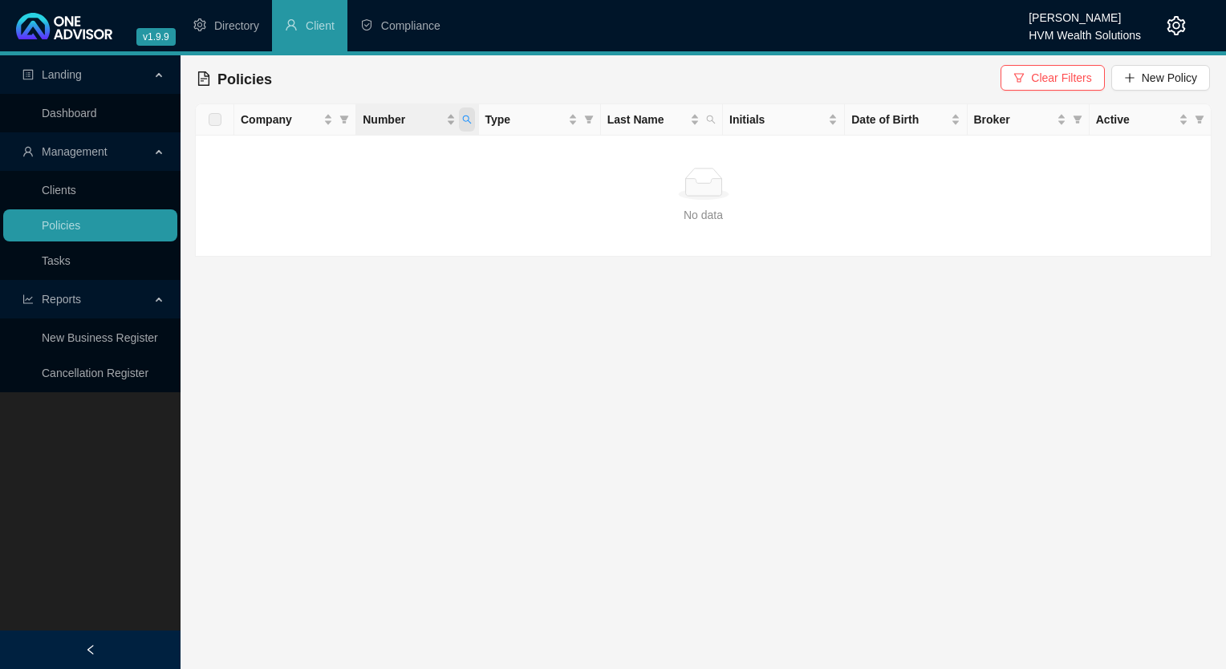
click at [471, 120] on icon "search" at bounding box center [467, 120] width 10 height 10
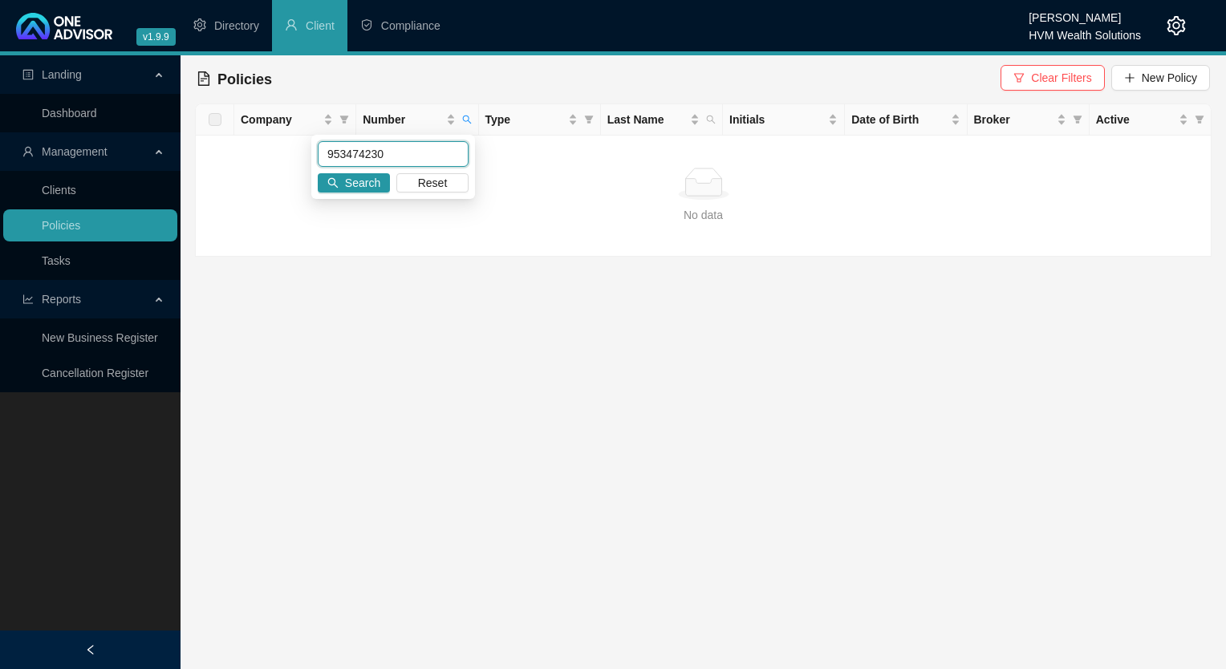
click at [406, 149] on input "953474230" at bounding box center [393, 154] width 151 height 26
type input "953474"
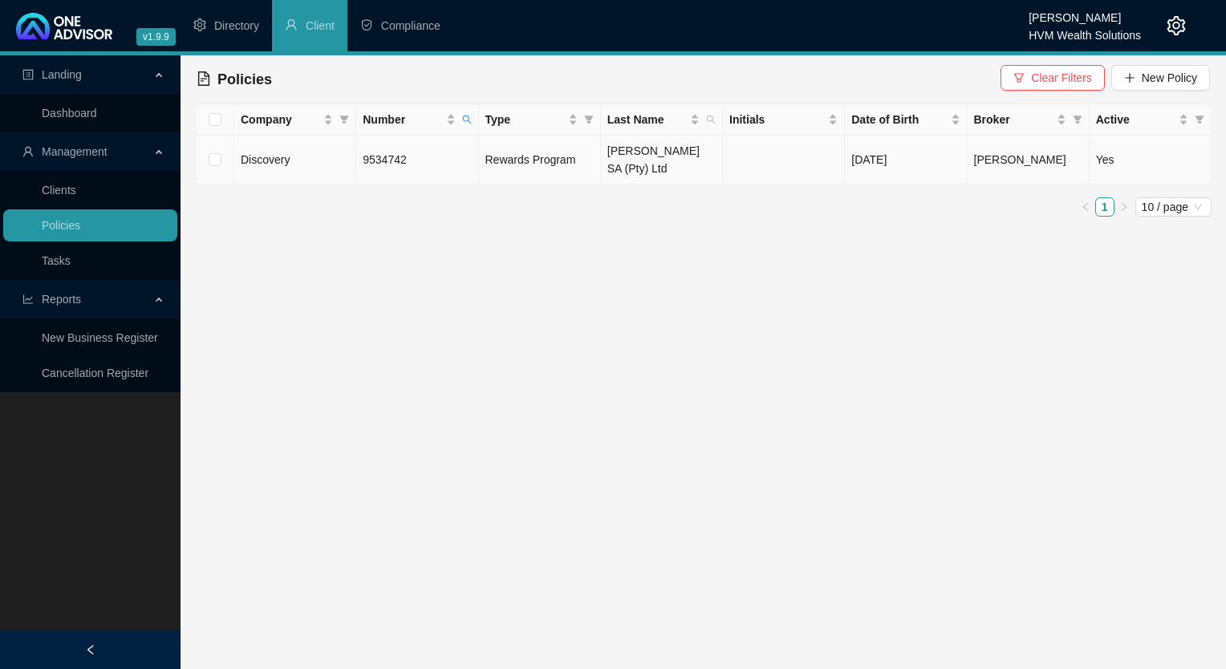
click at [422, 165] on td "9534742" at bounding box center [417, 160] width 122 height 49
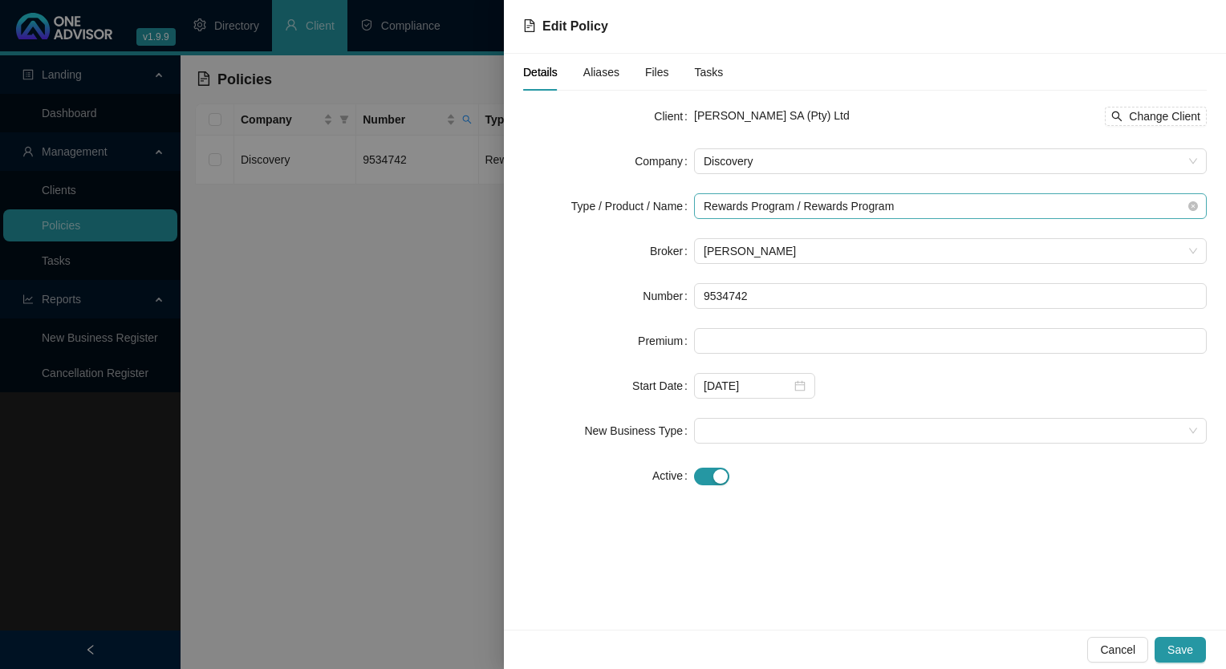
click at [928, 197] on span "Rewards Program / Rewards Program" at bounding box center [951, 206] width 494 height 24
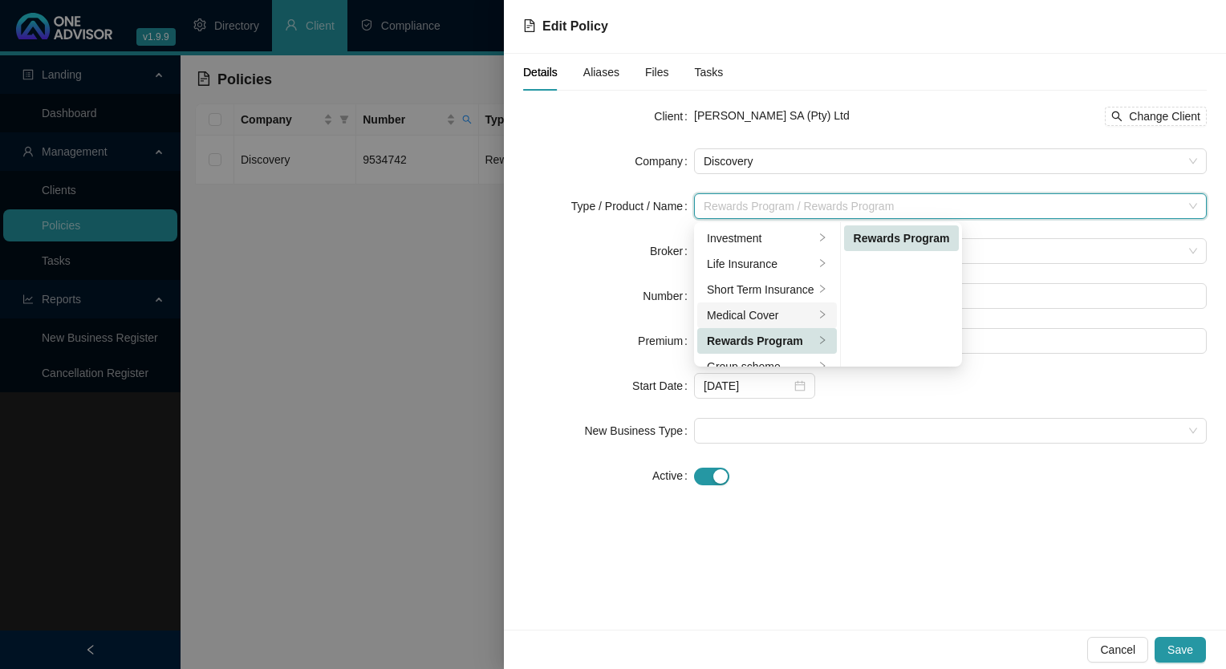
click at [771, 324] on li "Medical Cover" at bounding box center [767, 316] width 140 height 26
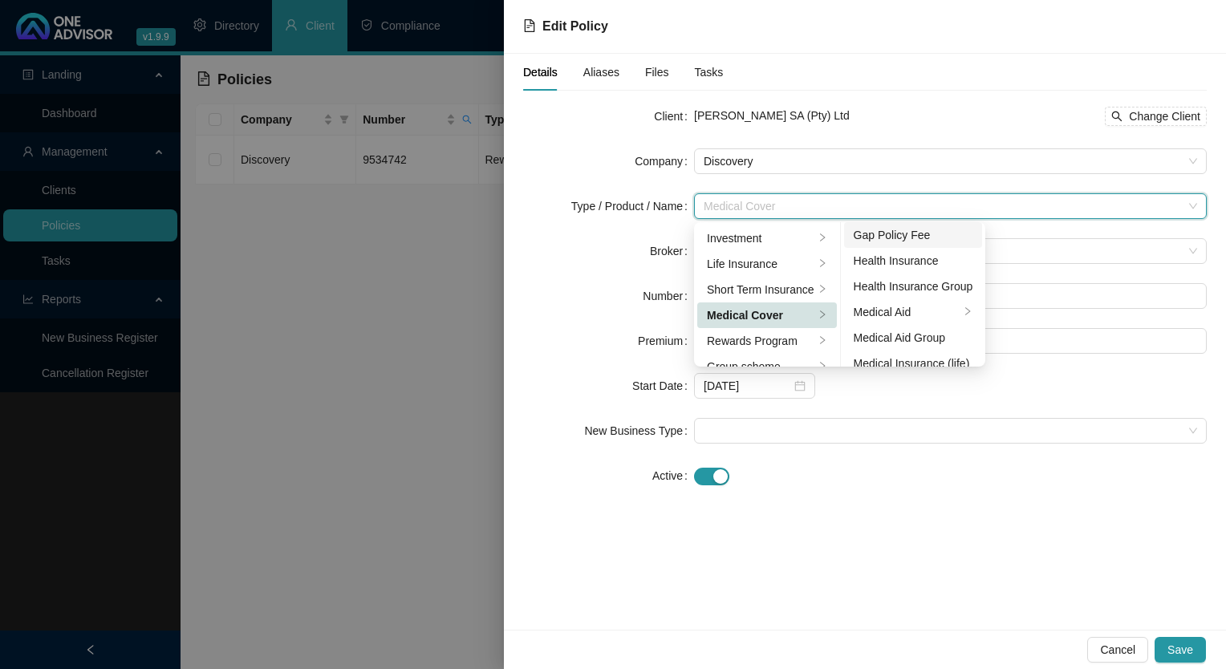
scroll to position [80, 0]
click at [920, 317] on div "Medical Aid Group" at bounding box center [914, 312] width 120 height 18
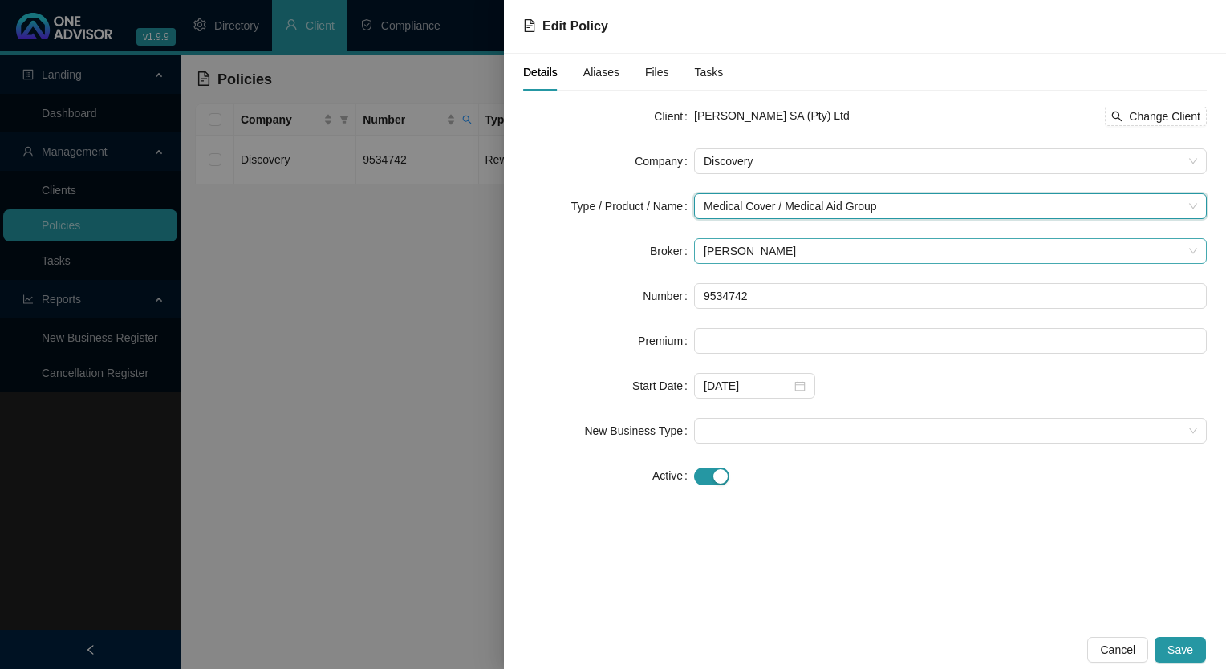
click at [766, 256] on span "[PERSON_NAME]" at bounding box center [951, 251] width 494 height 24
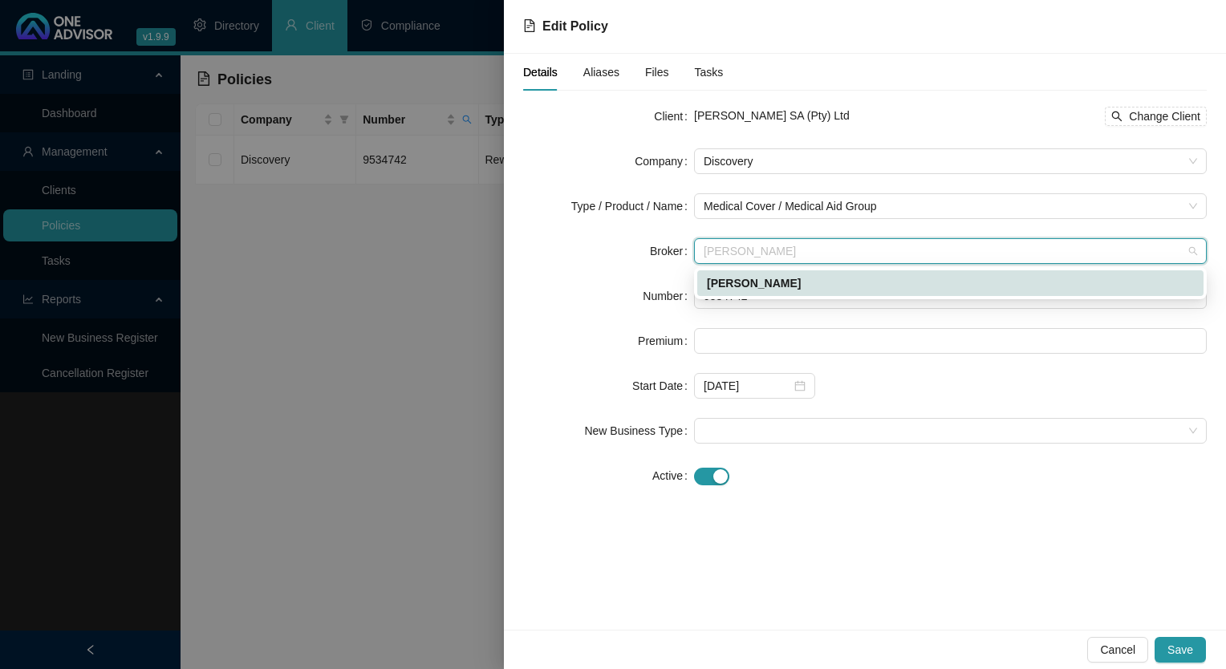
click at [792, 279] on div "[PERSON_NAME]" at bounding box center [950, 283] width 487 height 18
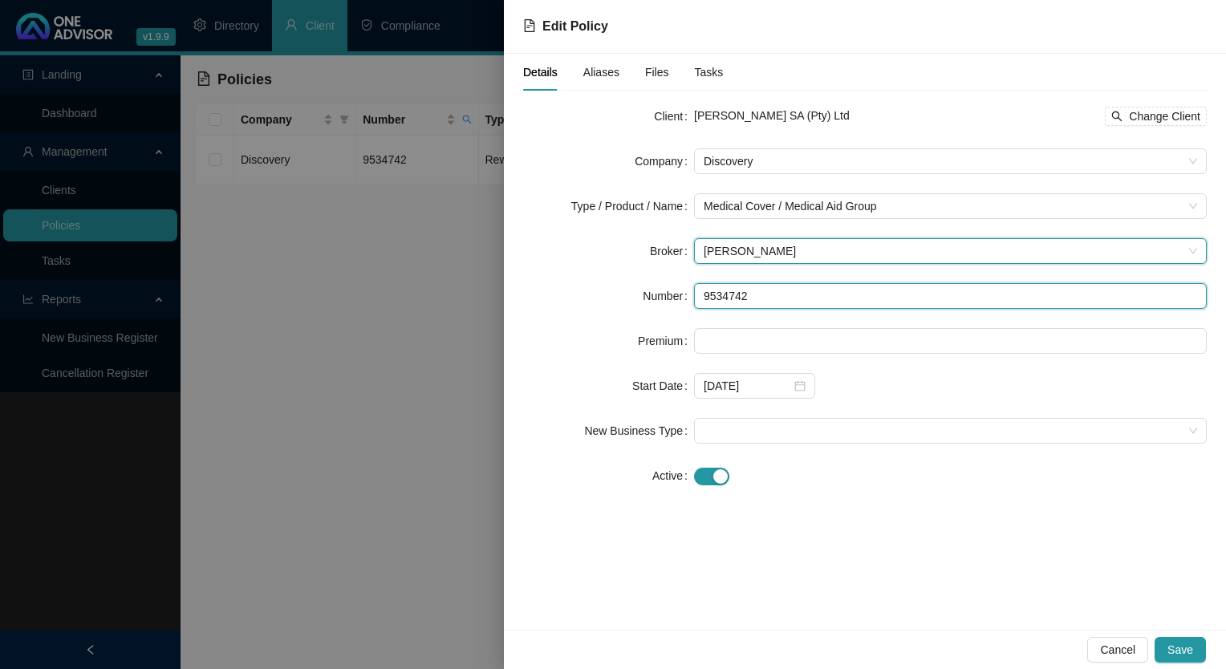
click at [768, 300] on input "9534742" at bounding box center [950, 296] width 513 height 26
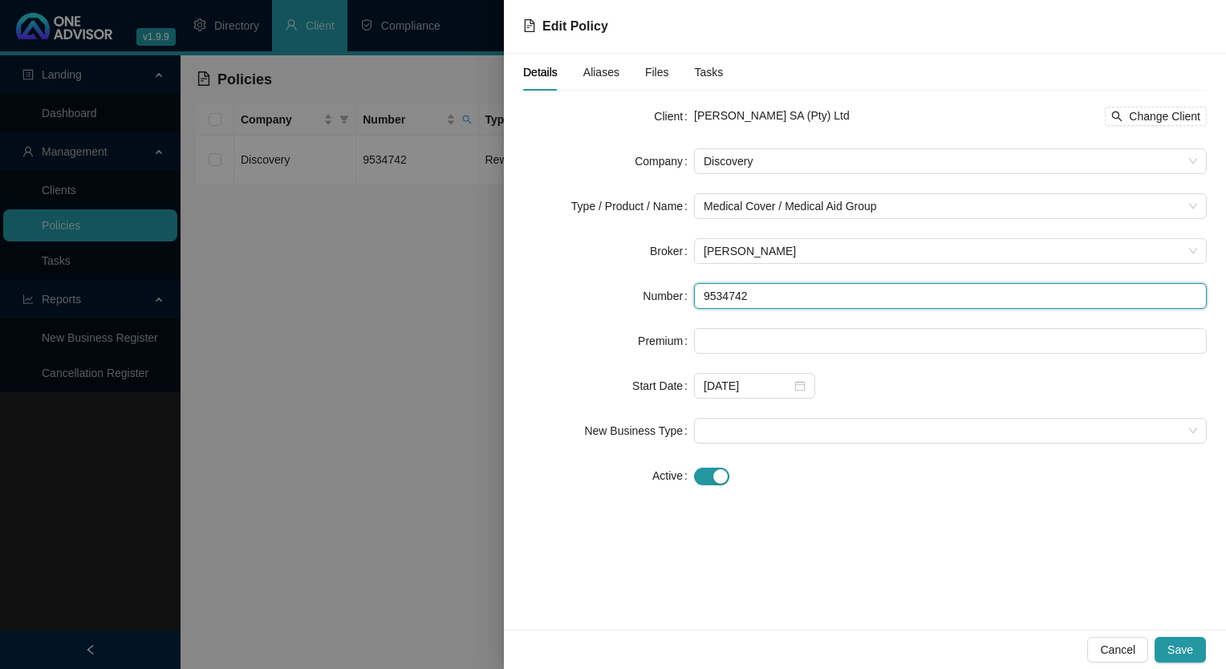
drag, startPoint x: 745, startPoint y: 297, endPoint x: 683, endPoint y: 295, distance: 61.8
click at [683, 295] on div "Number 9534742" at bounding box center [865, 296] width 684 height 26
paste input "953474230"
click at [727, 294] on input "953474230" at bounding box center [950, 296] width 513 height 26
type input "953474230"
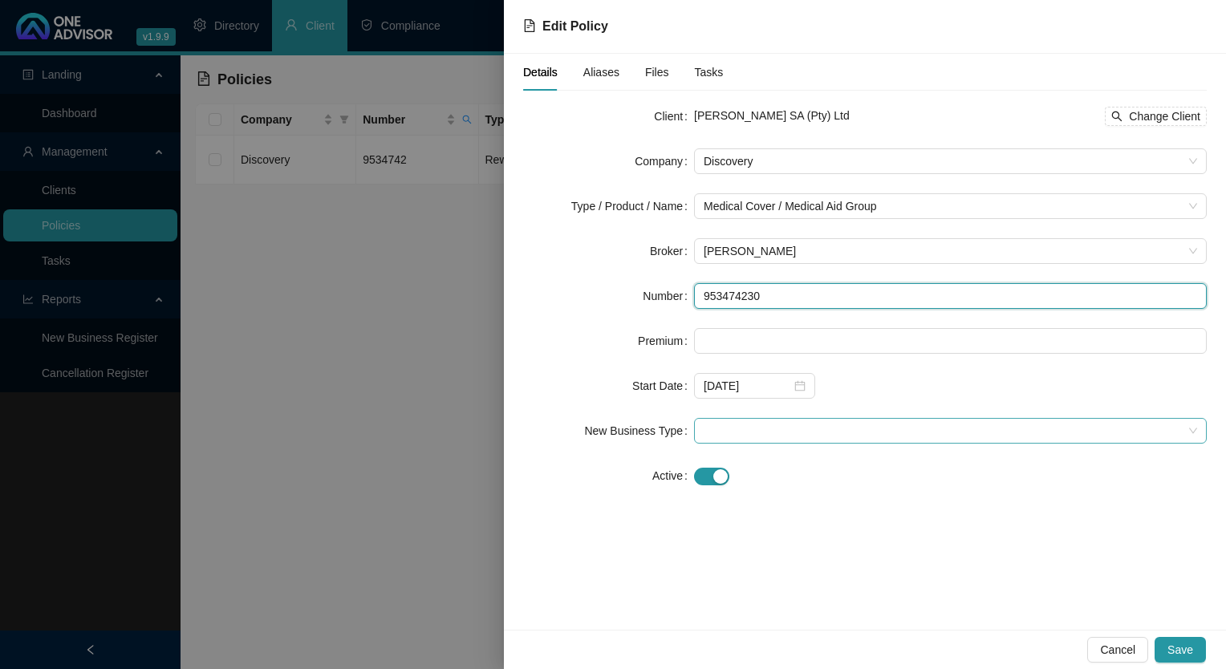
click at [758, 428] on span at bounding box center [951, 431] width 494 height 24
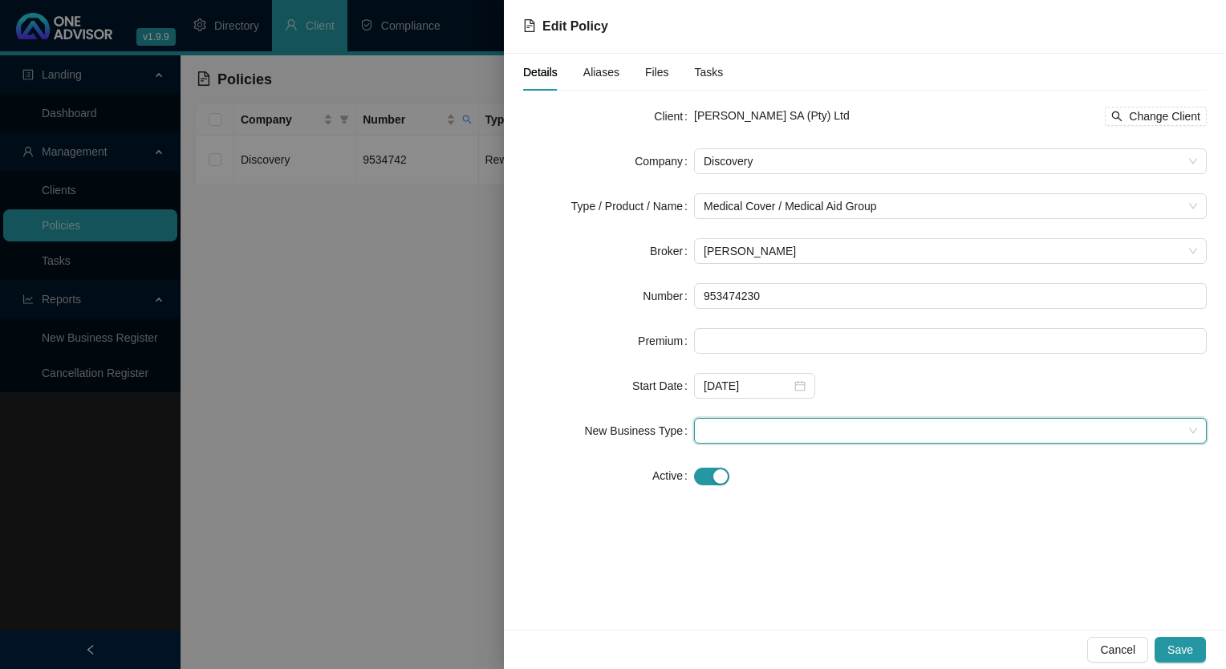
drag, startPoint x: 758, startPoint y: 428, endPoint x: 724, endPoint y: 427, distance: 33.7
click at [723, 427] on span at bounding box center [951, 431] width 494 height 24
click at [730, 432] on span at bounding box center [951, 431] width 494 height 24
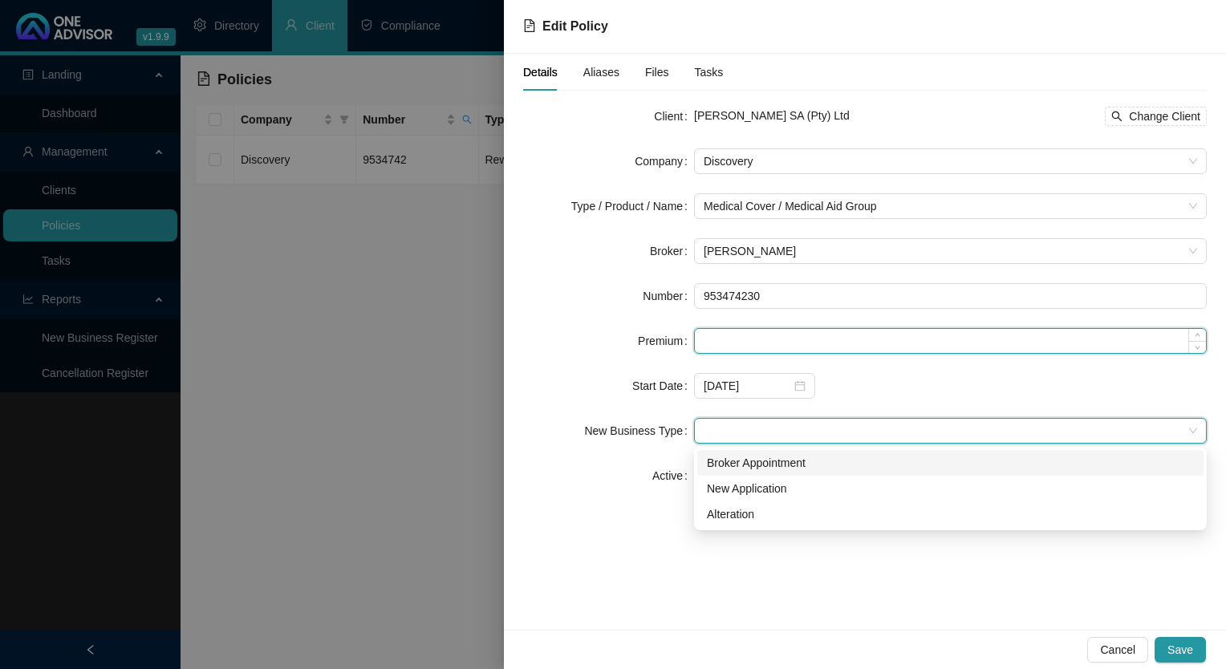
click at [763, 343] on input at bounding box center [950, 341] width 511 height 24
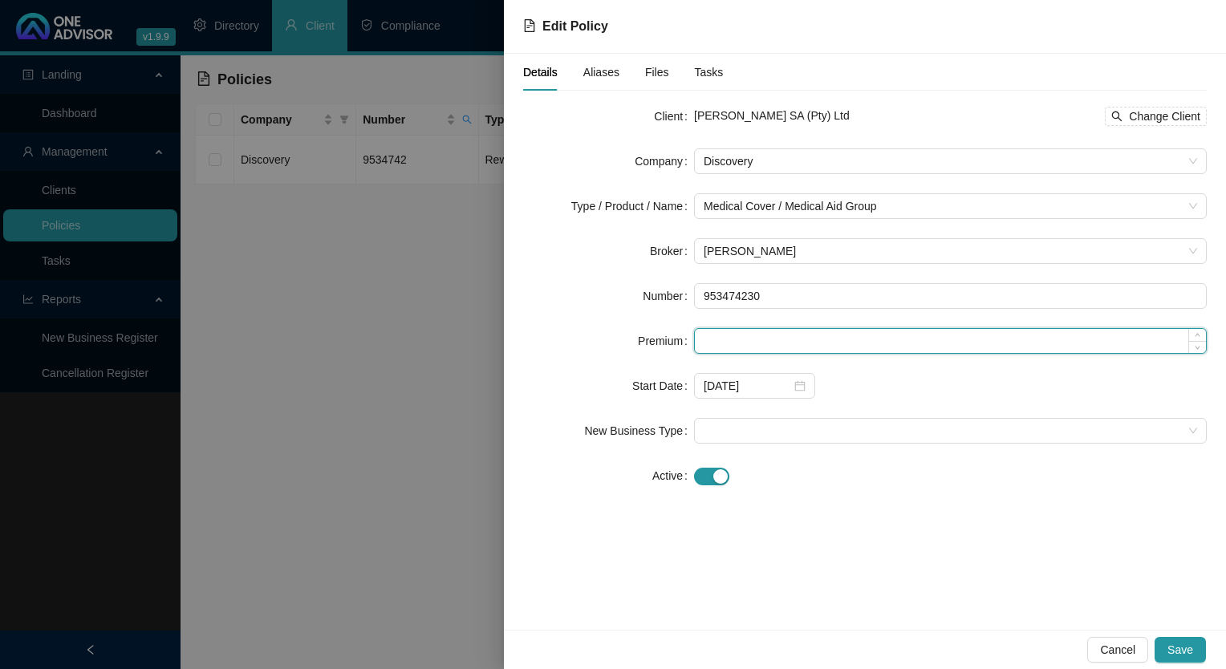
paste input "3797"
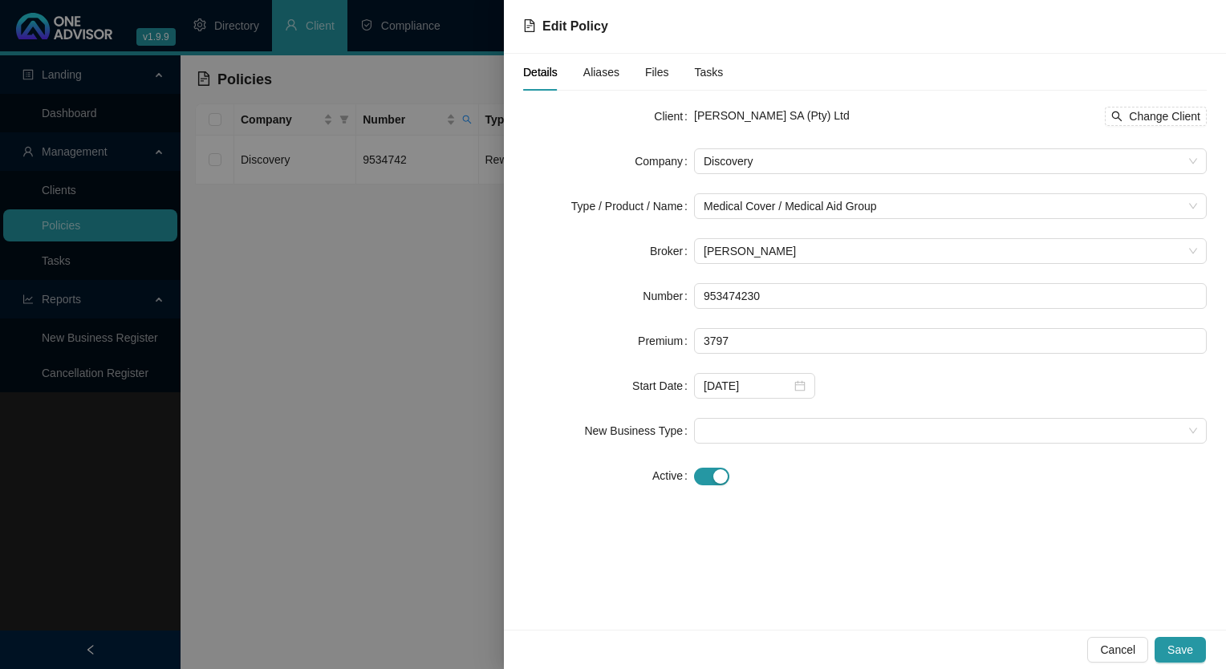
type input "3797.00"
click at [869, 518] on div "Details Aliases Files Tasks Client [PERSON_NAME] SA (Pty) Ltd Change Client Com…" at bounding box center [865, 342] width 722 height 576
click at [814, 434] on span at bounding box center [951, 431] width 494 height 24
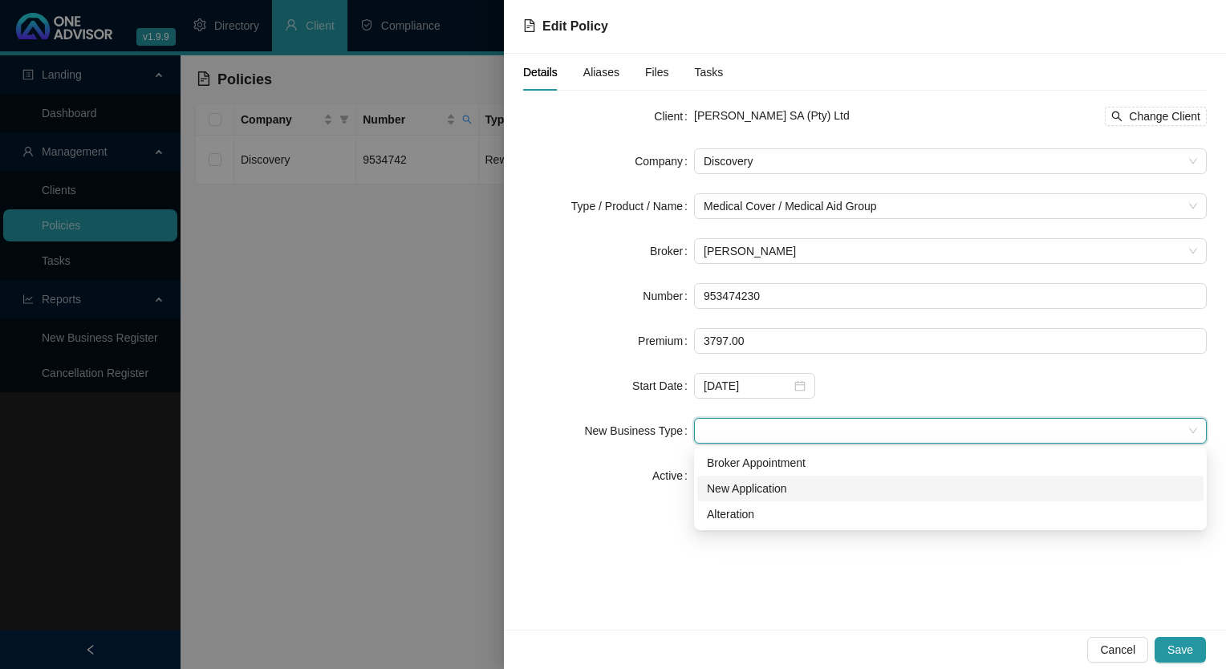
click at [758, 493] on div "New Application" at bounding box center [950, 489] width 487 height 18
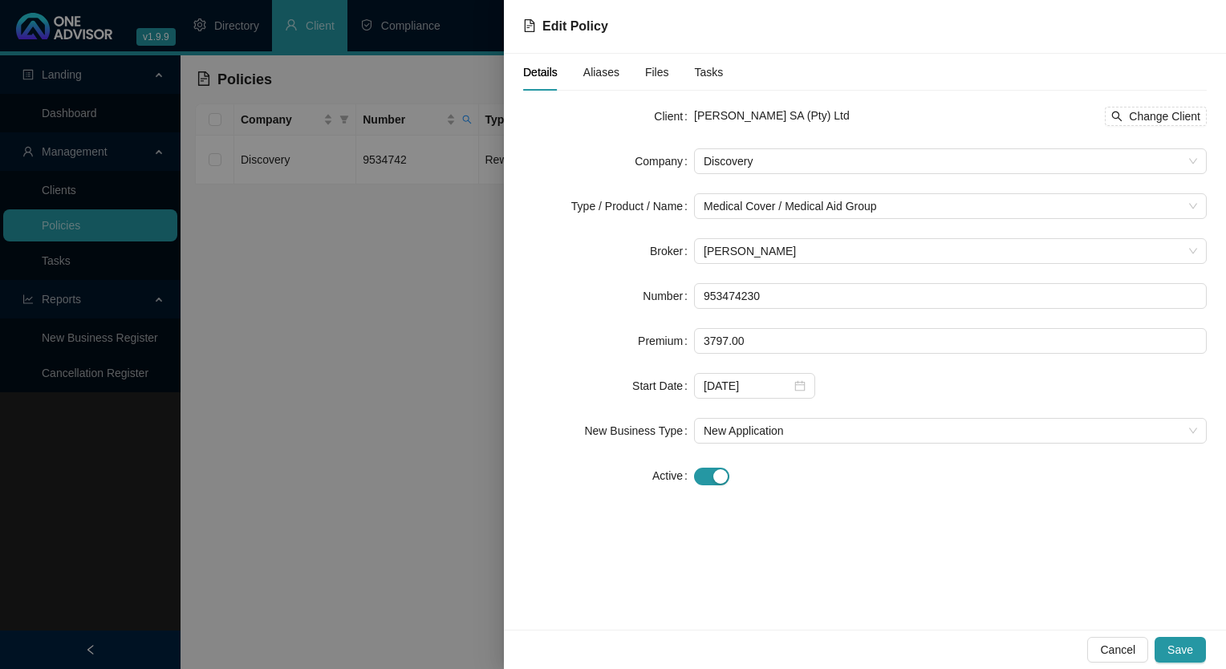
click at [616, 75] on div "Details Aliases Files Tasks" at bounding box center [623, 72] width 200 height 37
click at [591, 69] on span "Aliases" at bounding box center [601, 72] width 36 height 11
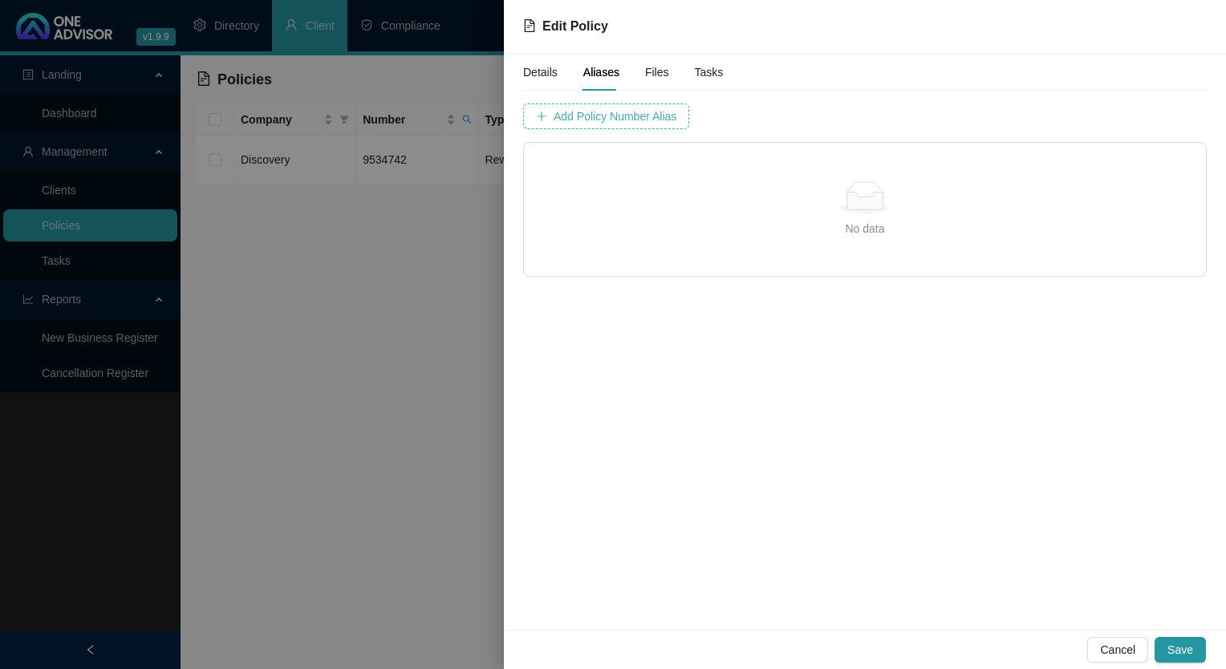
drag, startPoint x: 610, startPoint y: 114, endPoint x: 584, endPoint y: 124, distance: 27.4
click at [584, 124] on span "Add Policy Number Alias" at bounding box center [615, 117] width 123 height 18
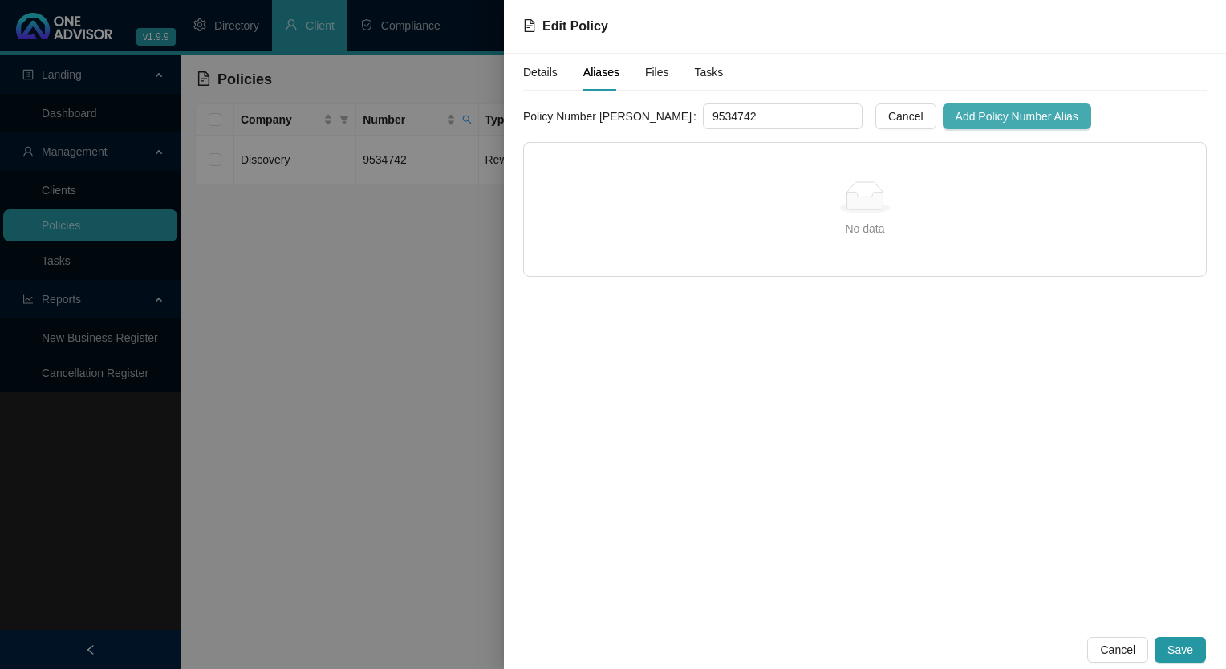
type input "9534742"
click at [956, 123] on span "Add Policy Number Alias" at bounding box center [1017, 117] width 123 height 18
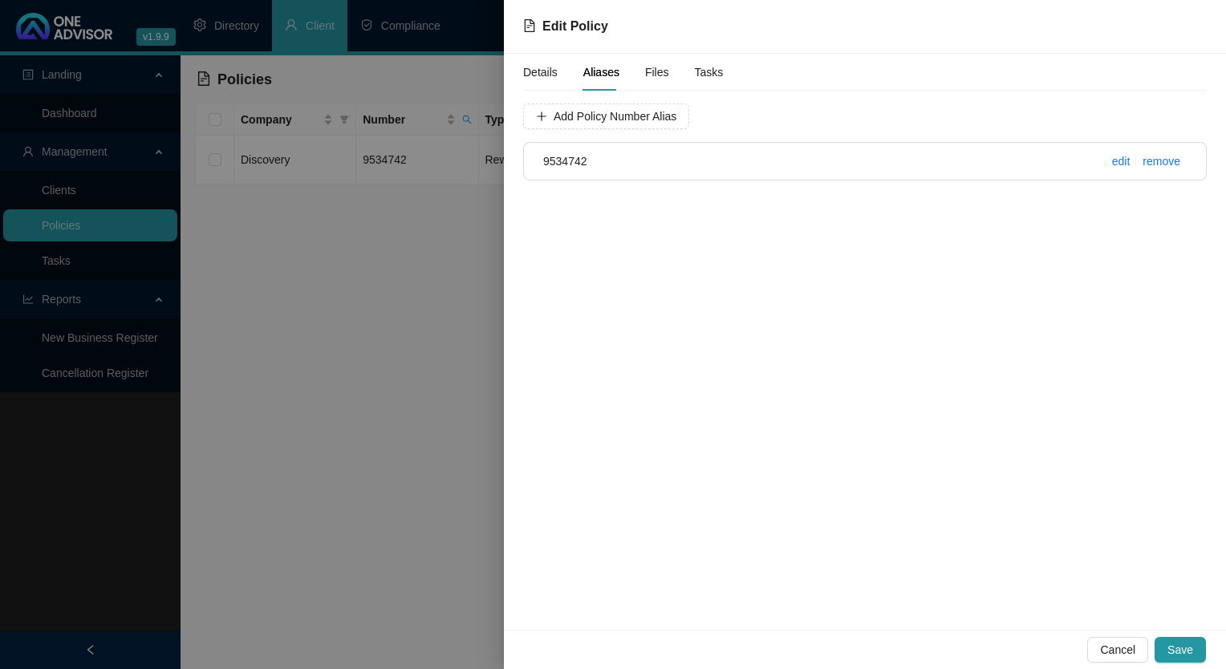
click at [538, 71] on span "Details" at bounding box center [540, 72] width 35 height 11
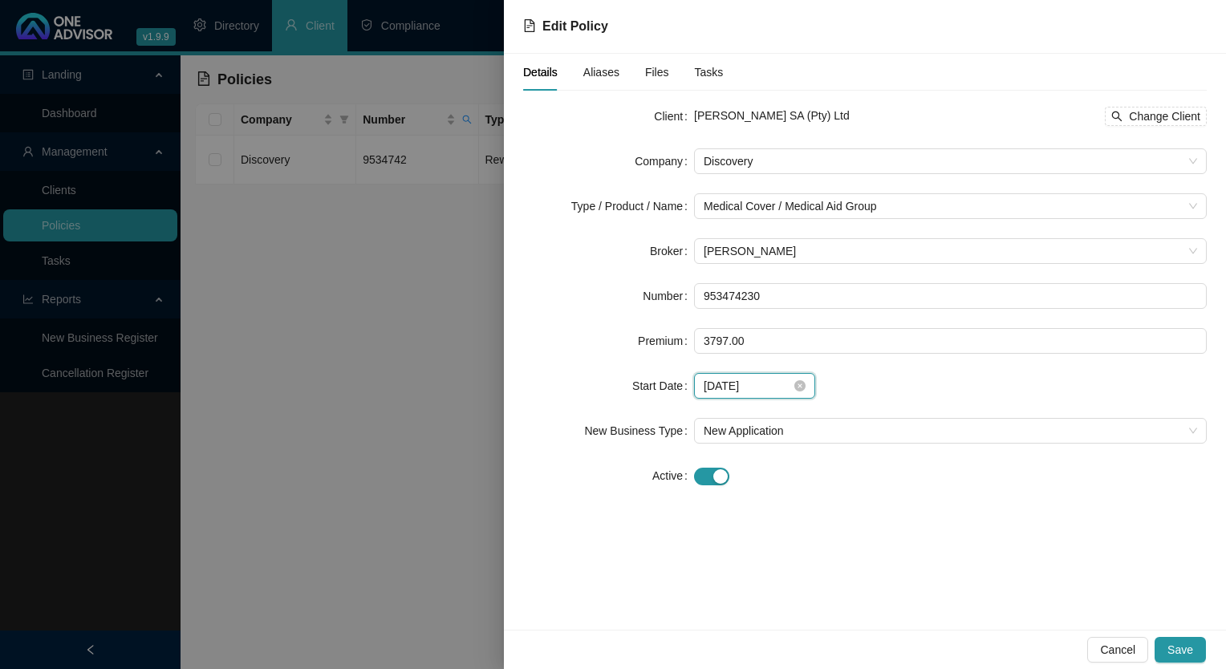
click at [785, 390] on input "[DATE]" at bounding box center [747, 386] width 87 height 18
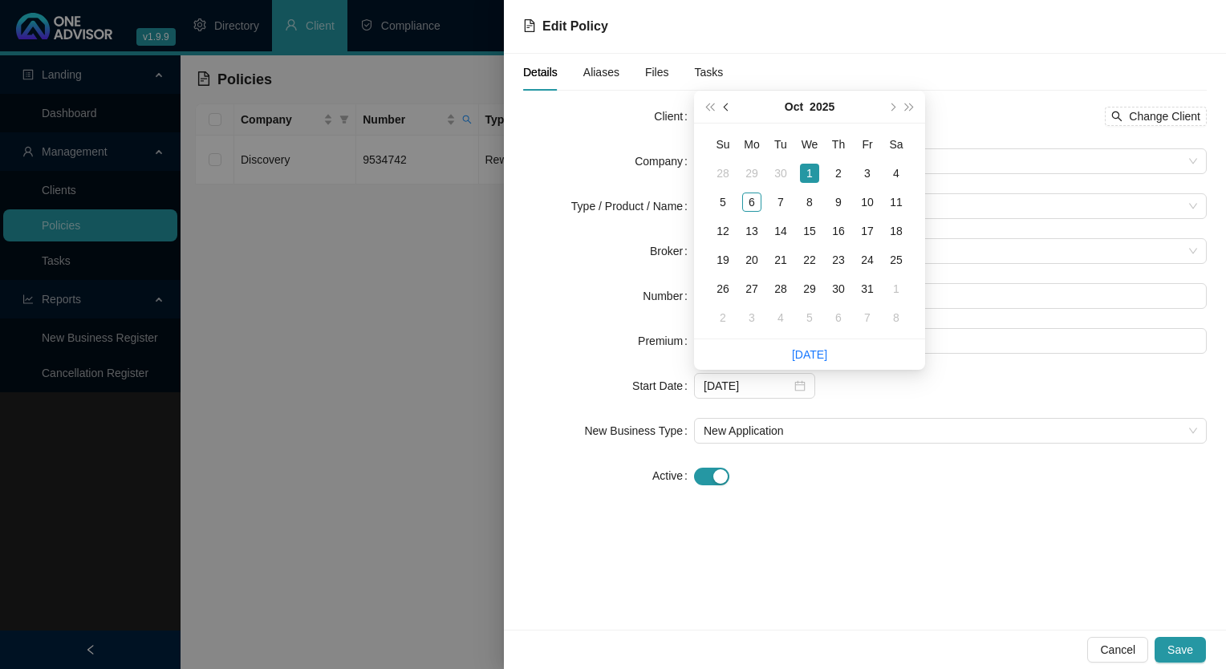
click at [723, 111] on button "prev-year" at bounding box center [727, 107] width 18 height 32
type input "[DATE]"
click at [759, 170] on div "1" at bounding box center [751, 173] width 19 height 19
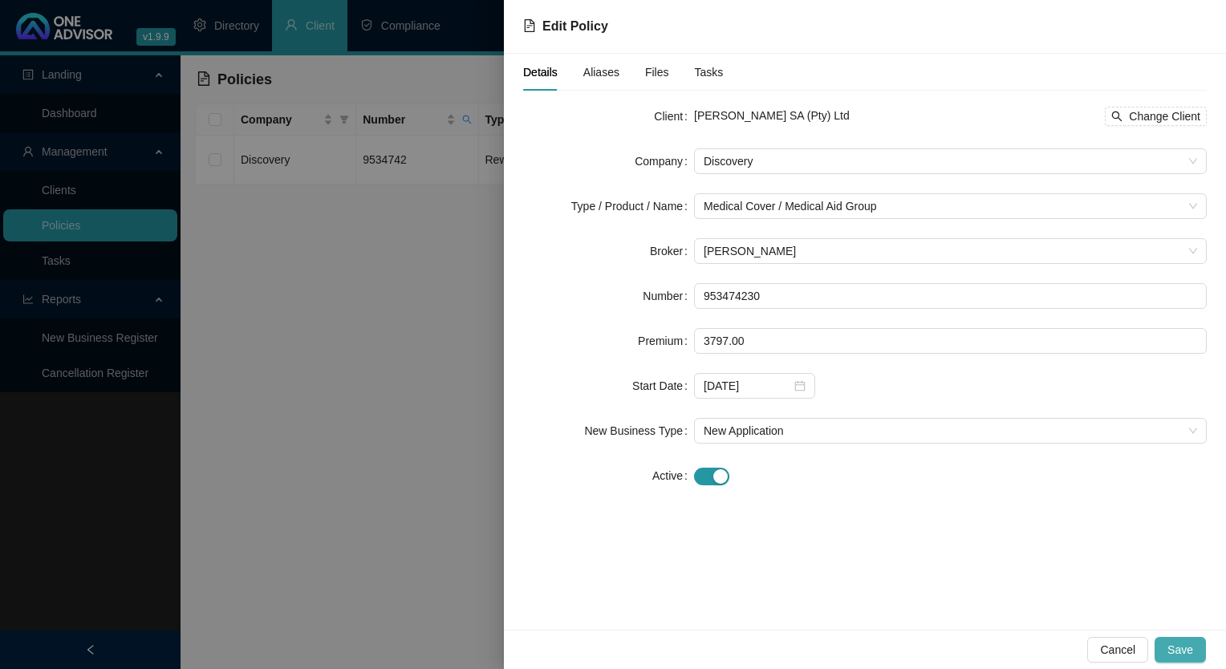
click at [1190, 647] on span "Save" at bounding box center [1181, 650] width 26 height 18
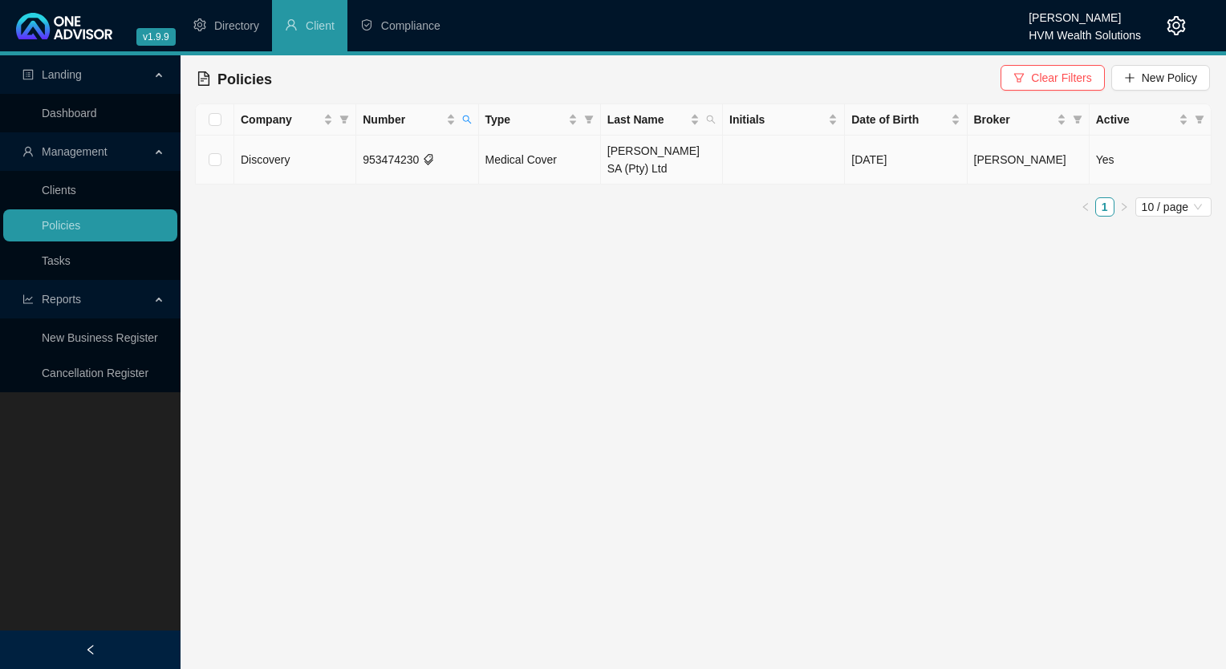
click at [385, 168] on td "953474230" at bounding box center [417, 160] width 122 height 49
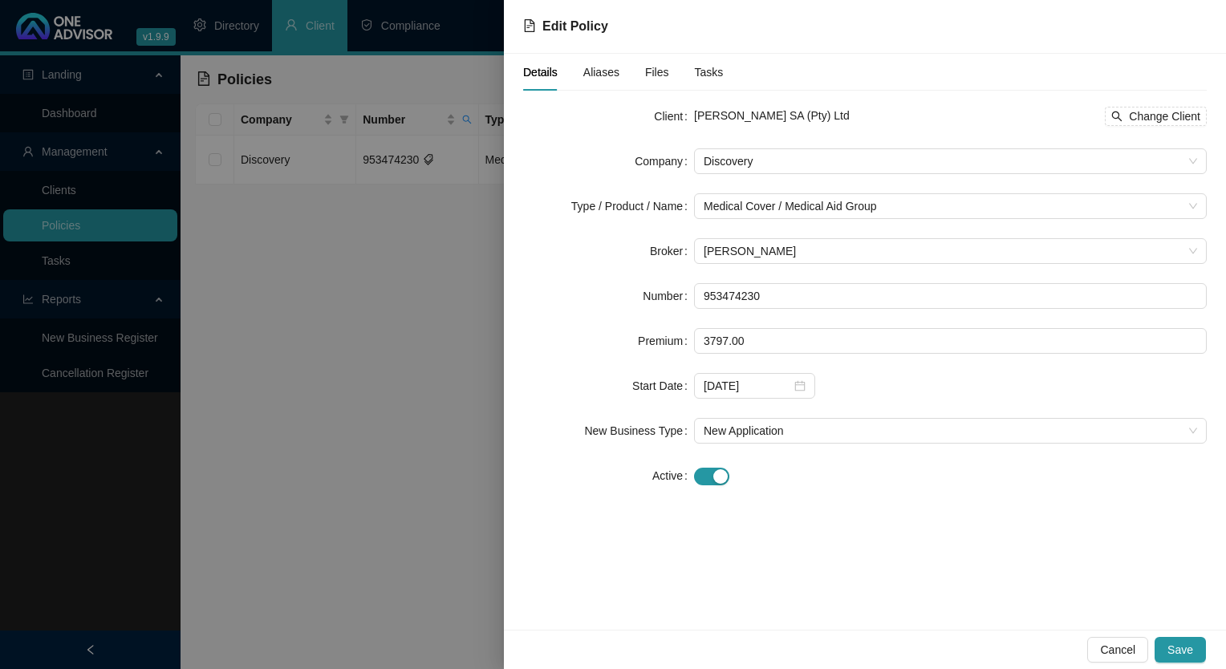
click at [579, 73] on div "Details Aliases Files Tasks" at bounding box center [623, 72] width 200 height 37
click at [585, 75] on span "Aliases" at bounding box center [601, 72] width 36 height 11
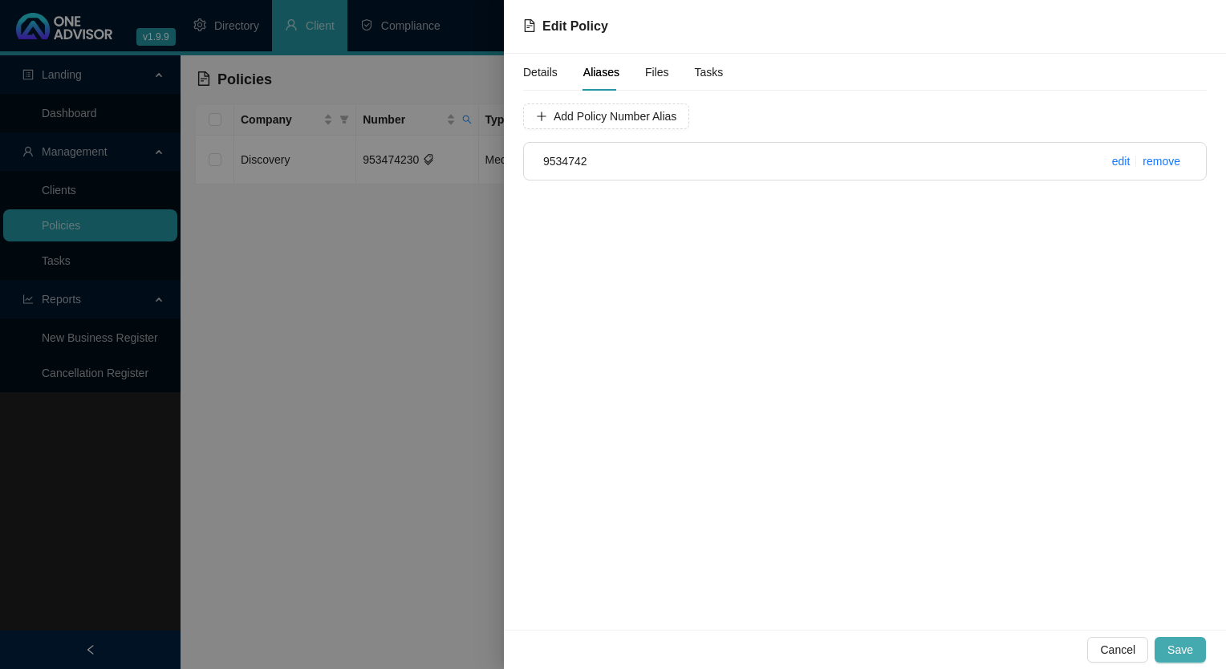
click at [1184, 647] on span "Save" at bounding box center [1181, 650] width 26 height 18
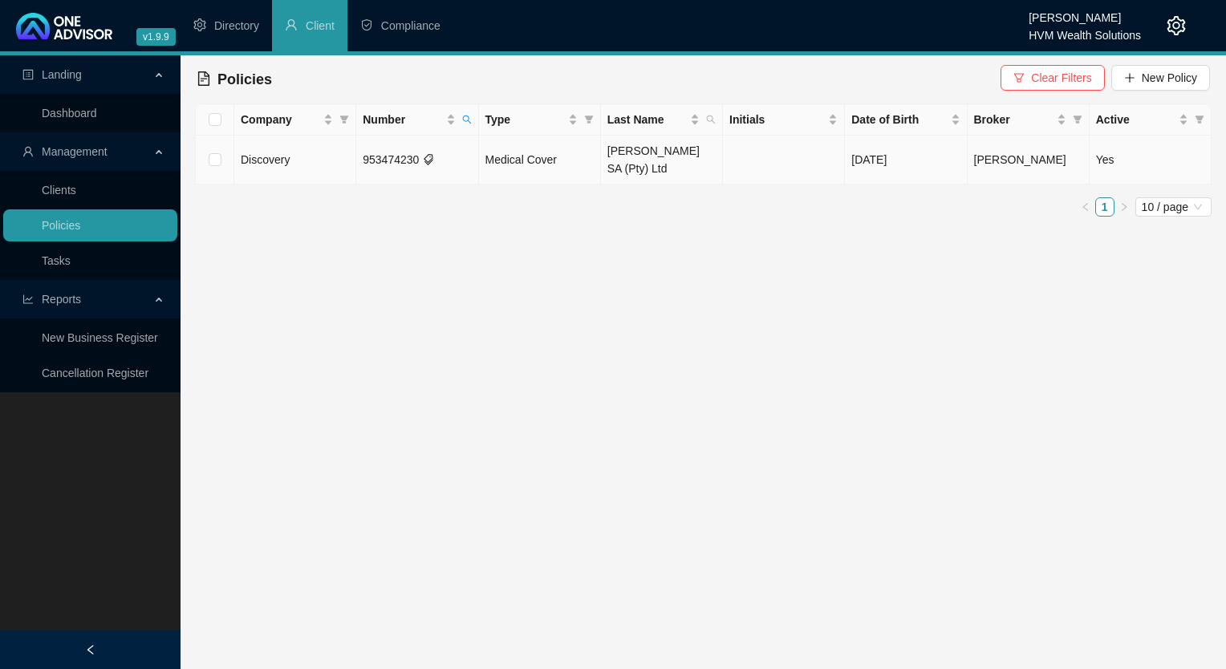
click at [664, 155] on td "[PERSON_NAME] SA (Pty) Ltd" at bounding box center [662, 160] width 122 height 49
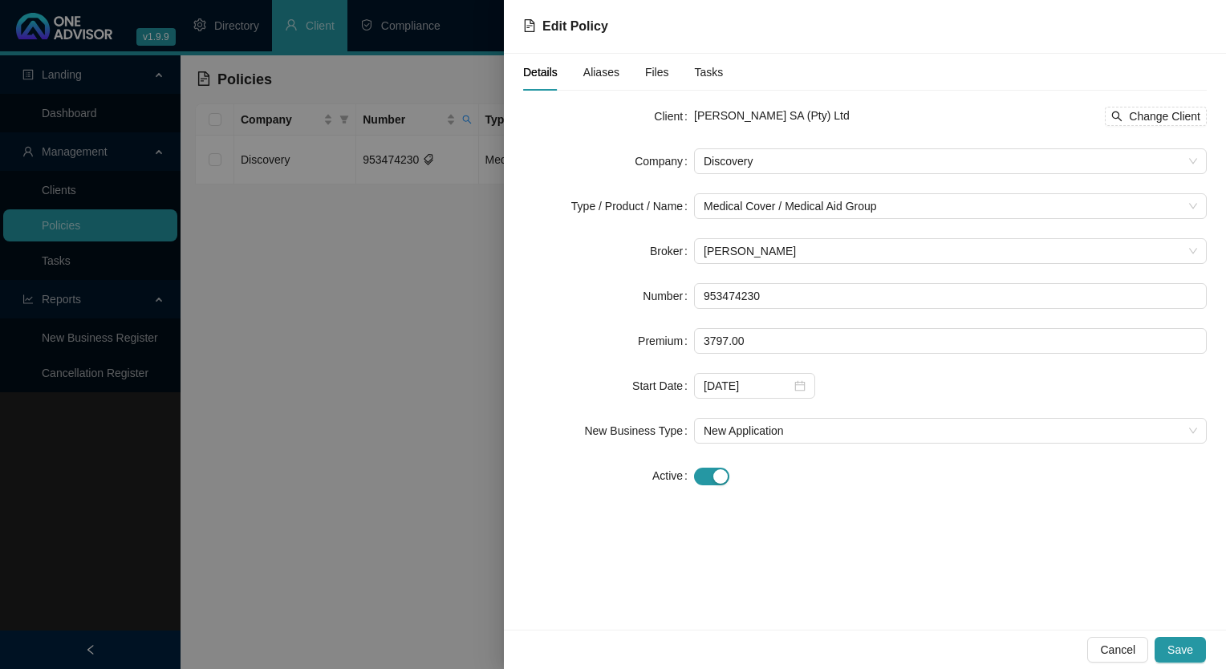
drag, startPoint x: 124, startPoint y: 305, endPoint x: 132, endPoint y: 307, distance: 9.0
click at [125, 305] on div at bounding box center [613, 334] width 1226 height 669
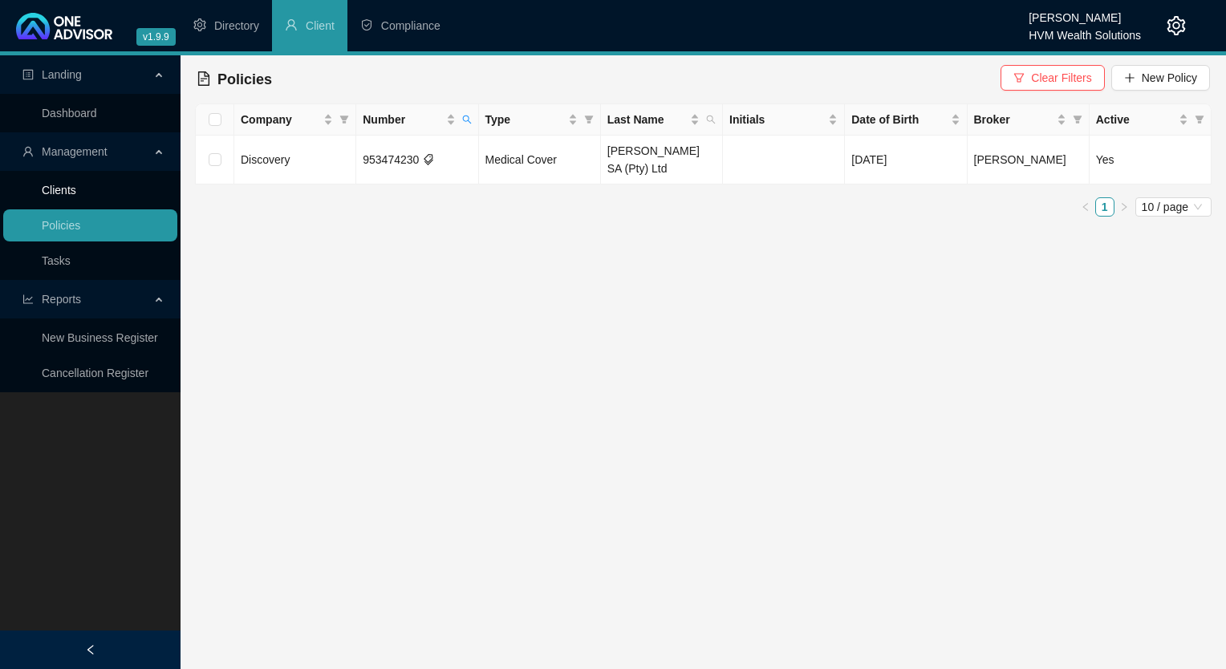
click at [58, 185] on link "Clients" at bounding box center [59, 190] width 35 height 13
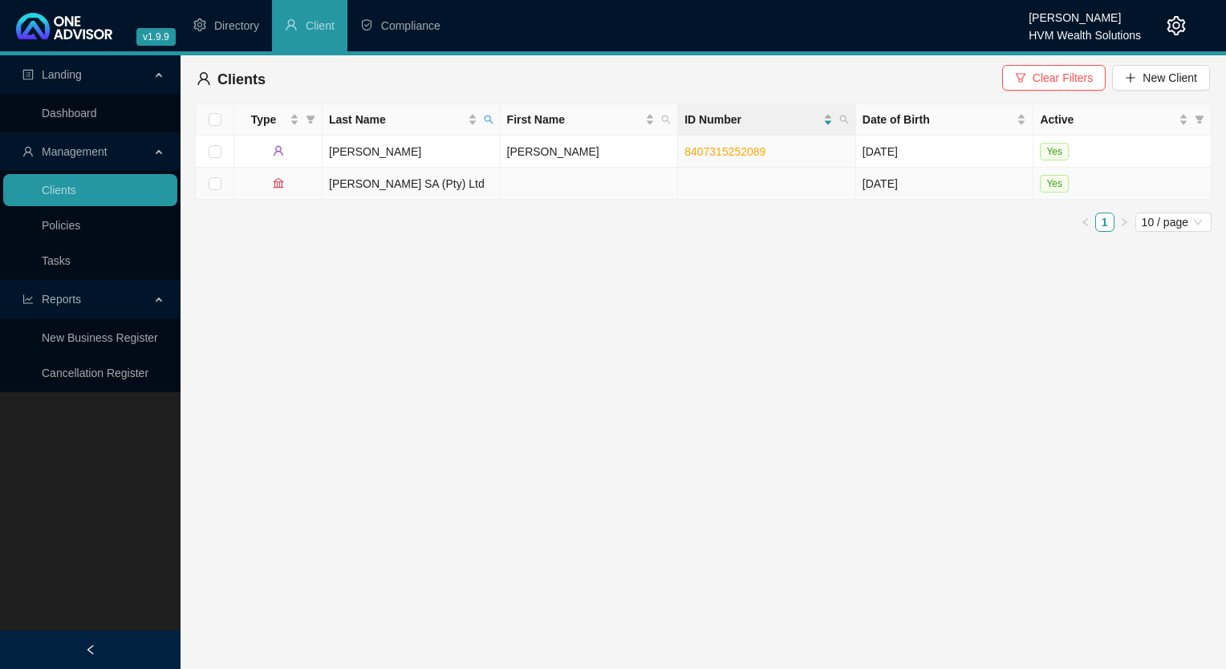
click at [376, 187] on td "[PERSON_NAME] SA (Pty) Ltd" at bounding box center [412, 184] width 178 height 32
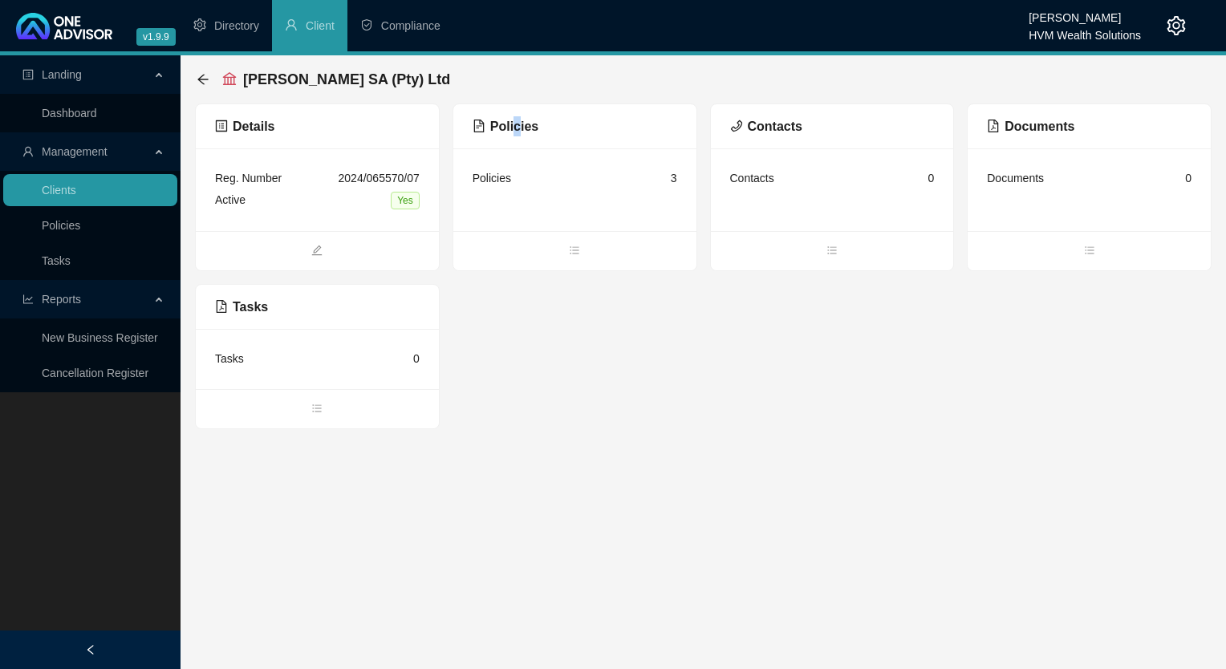
click at [516, 132] on span "Policies" at bounding box center [506, 127] width 66 height 14
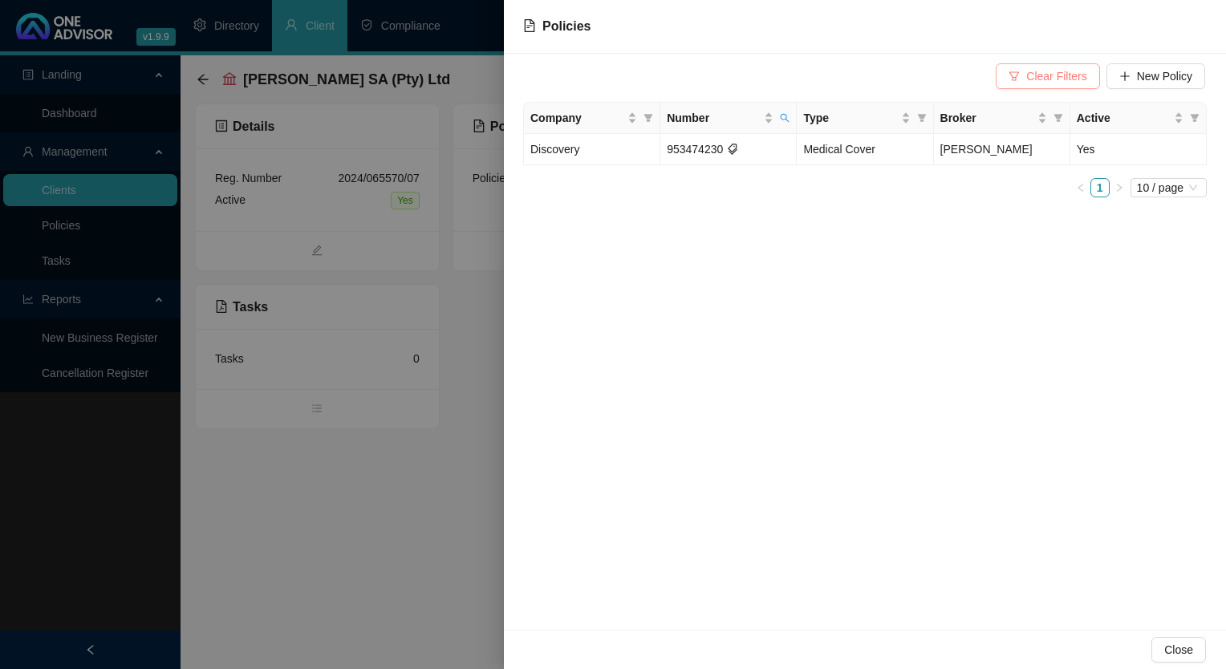
click at [1019, 74] on icon "filter" at bounding box center [1015, 75] width 10 height 9
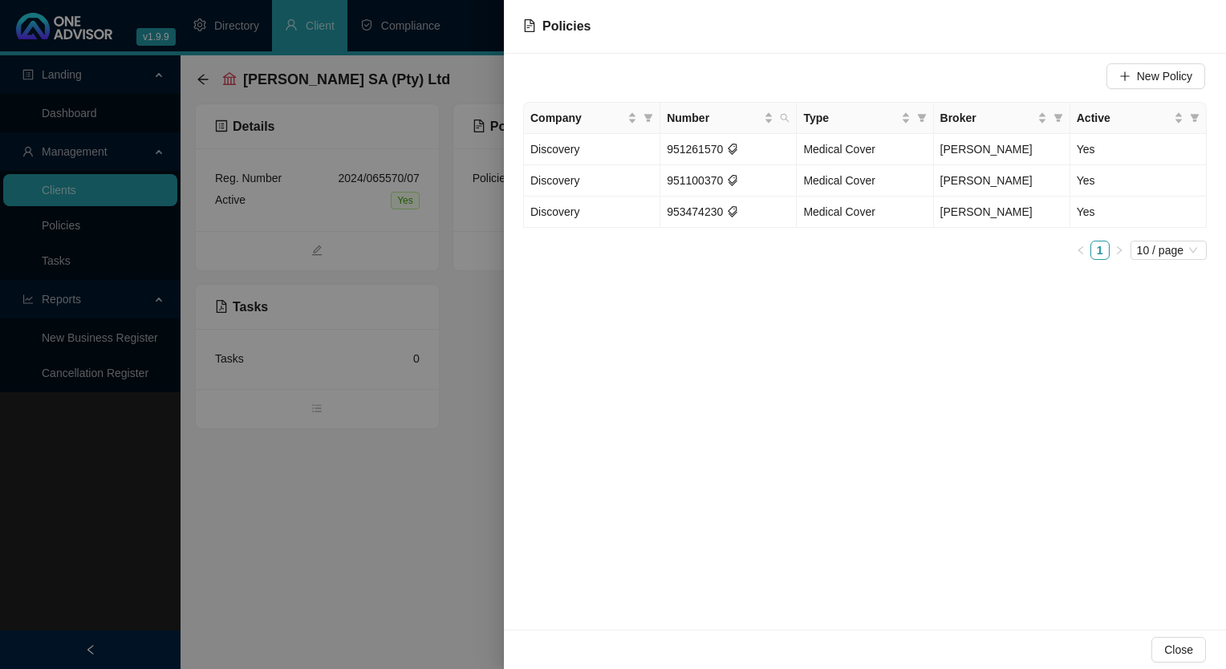
click at [751, 307] on div "New Policy Company Number Type Broker Active Discovery 951261570 Medical Cover …" at bounding box center [865, 342] width 722 height 576
click at [1186, 656] on span "Close" at bounding box center [1178, 650] width 29 height 18
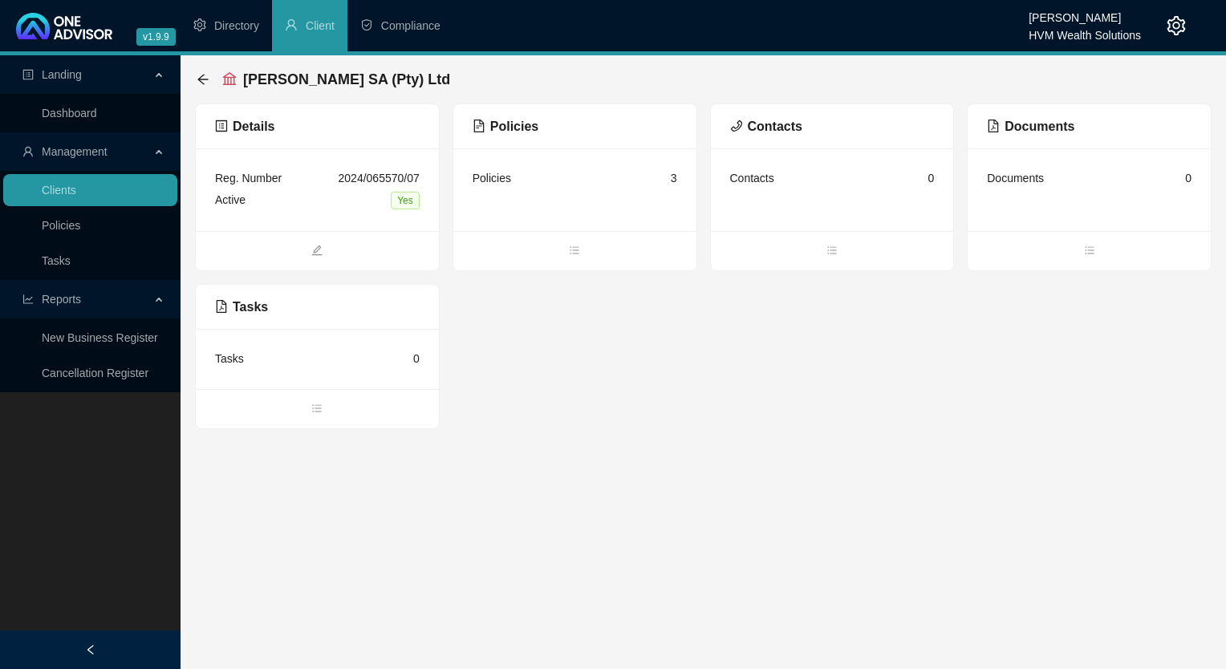
click at [1183, 26] on icon "setting" at bounding box center [1177, 25] width 18 height 19
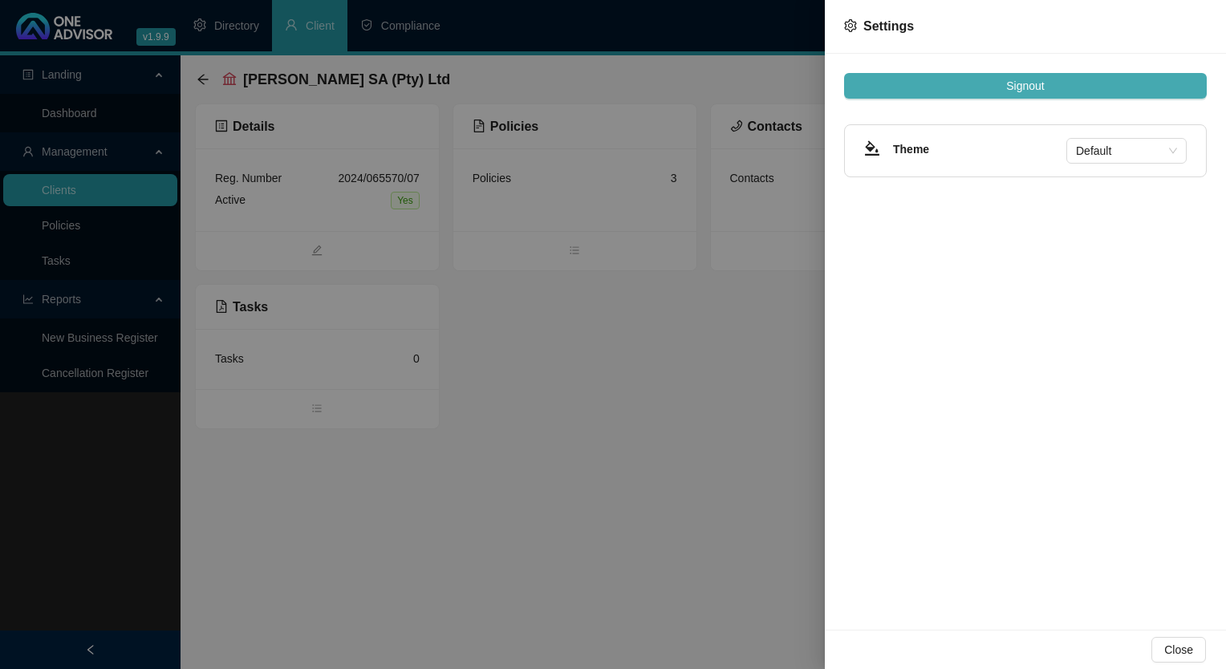
click at [969, 87] on button "Signout" at bounding box center [1025, 86] width 363 height 26
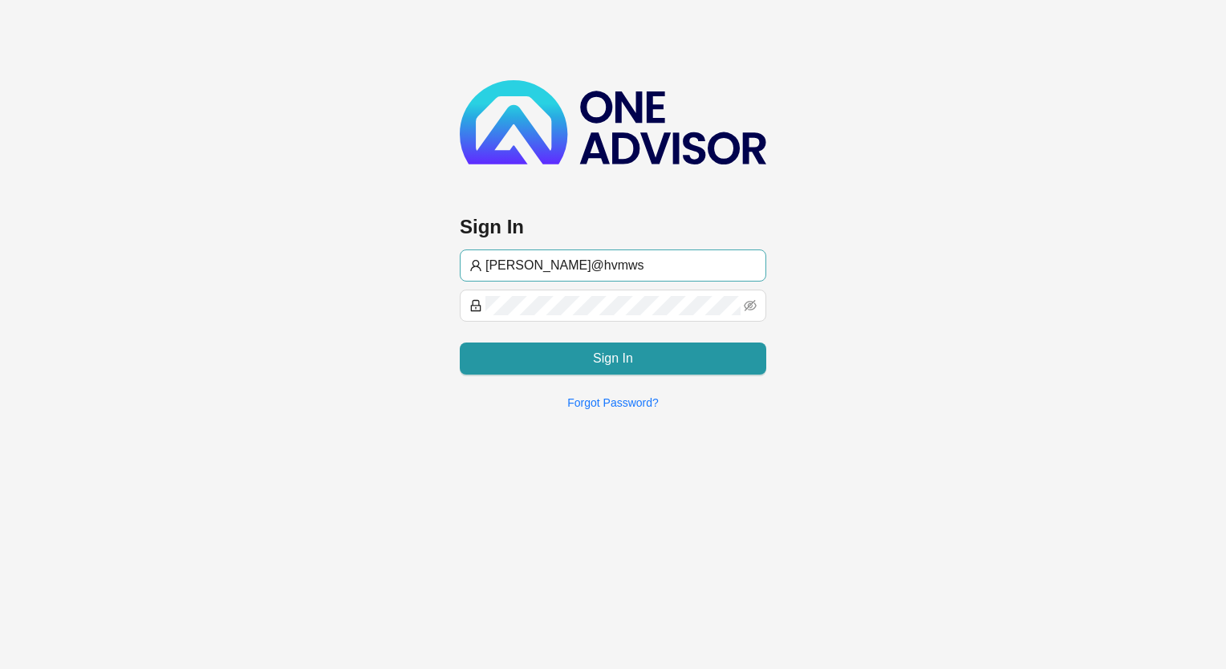
click at [558, 266] on input "[PERSON_NAME]@hvmws" at bounding box center [620, 265] width 271 height 19
type input "[EMAIL_ADDRESS][DOMAIN_NAME]"
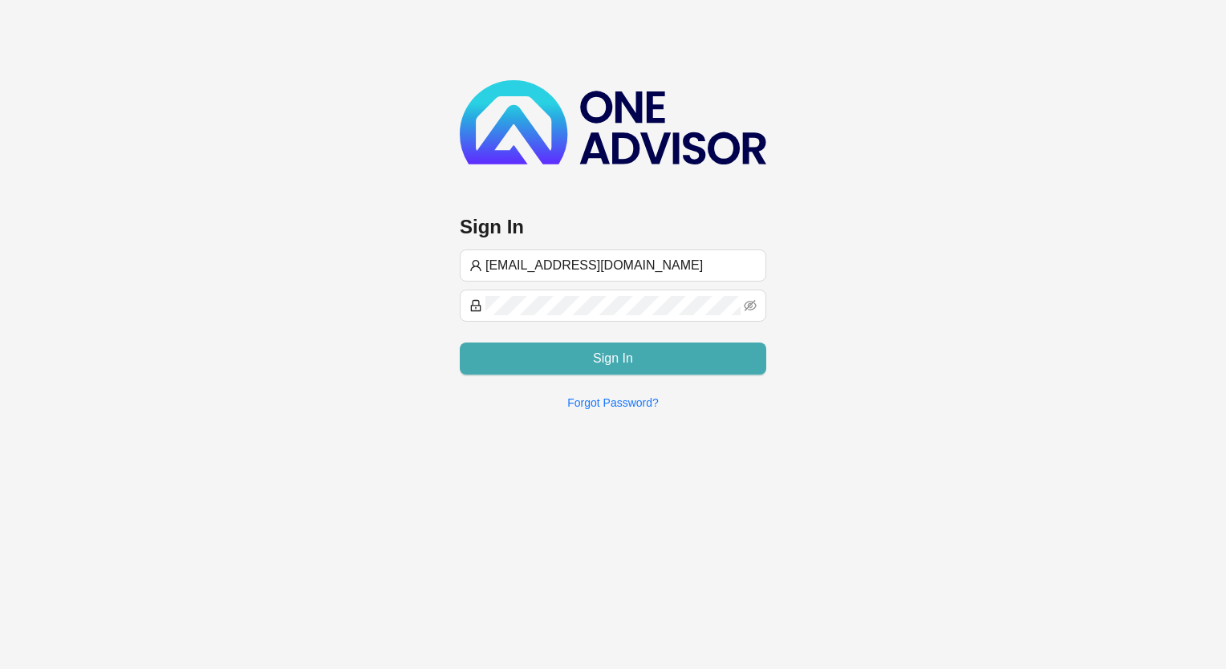
click at [565, 370] on button "Sign In" at bounding box center [613, 359] width 307 height 32
